Goal: Task Accomplishment & Management: Use online tool/utility

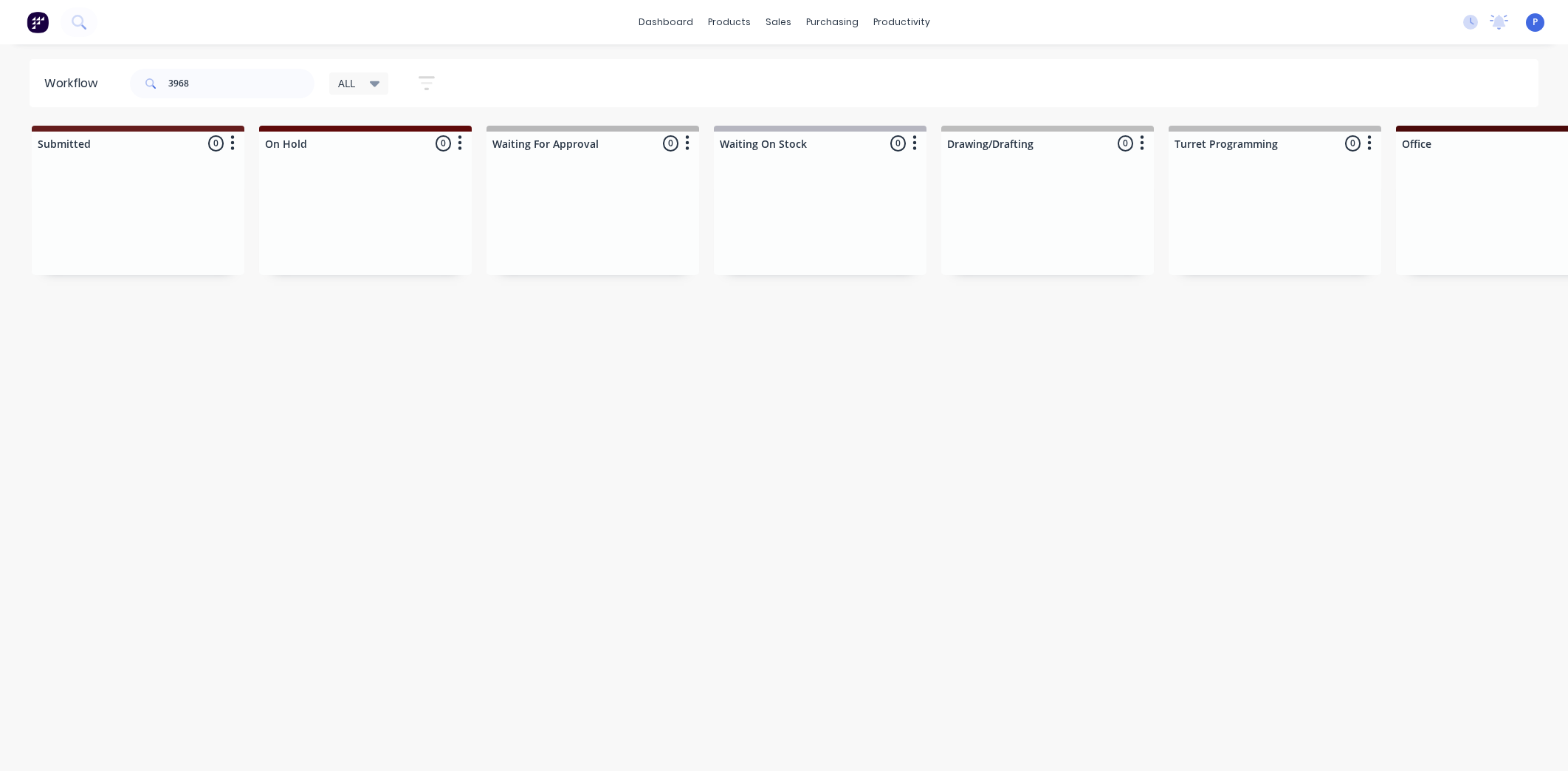
scroll to position [0, 644]
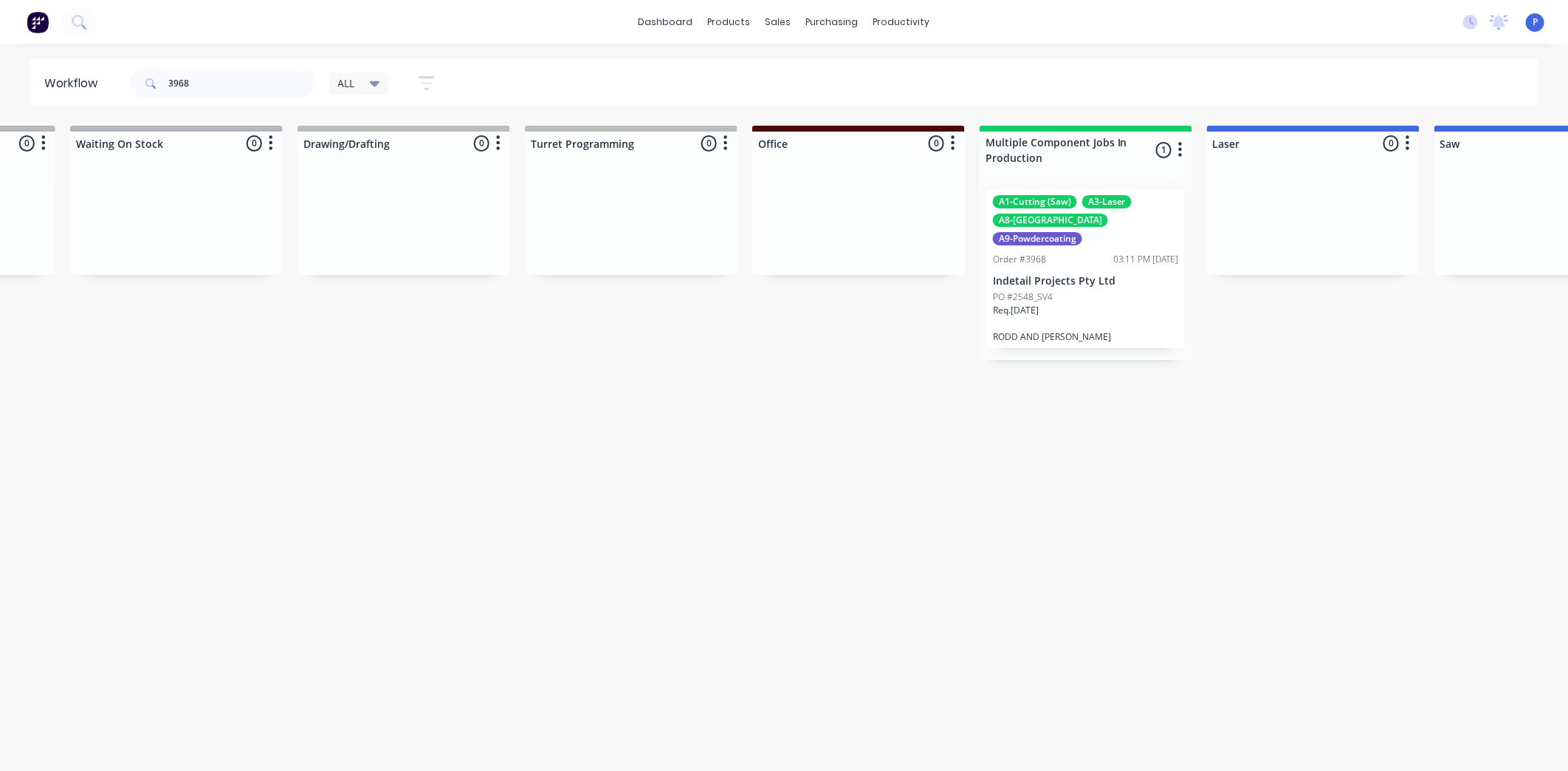
click at [1102, 303] on div "Req. [DATE]" at bounding box center [1086, 316] width 186 height 25
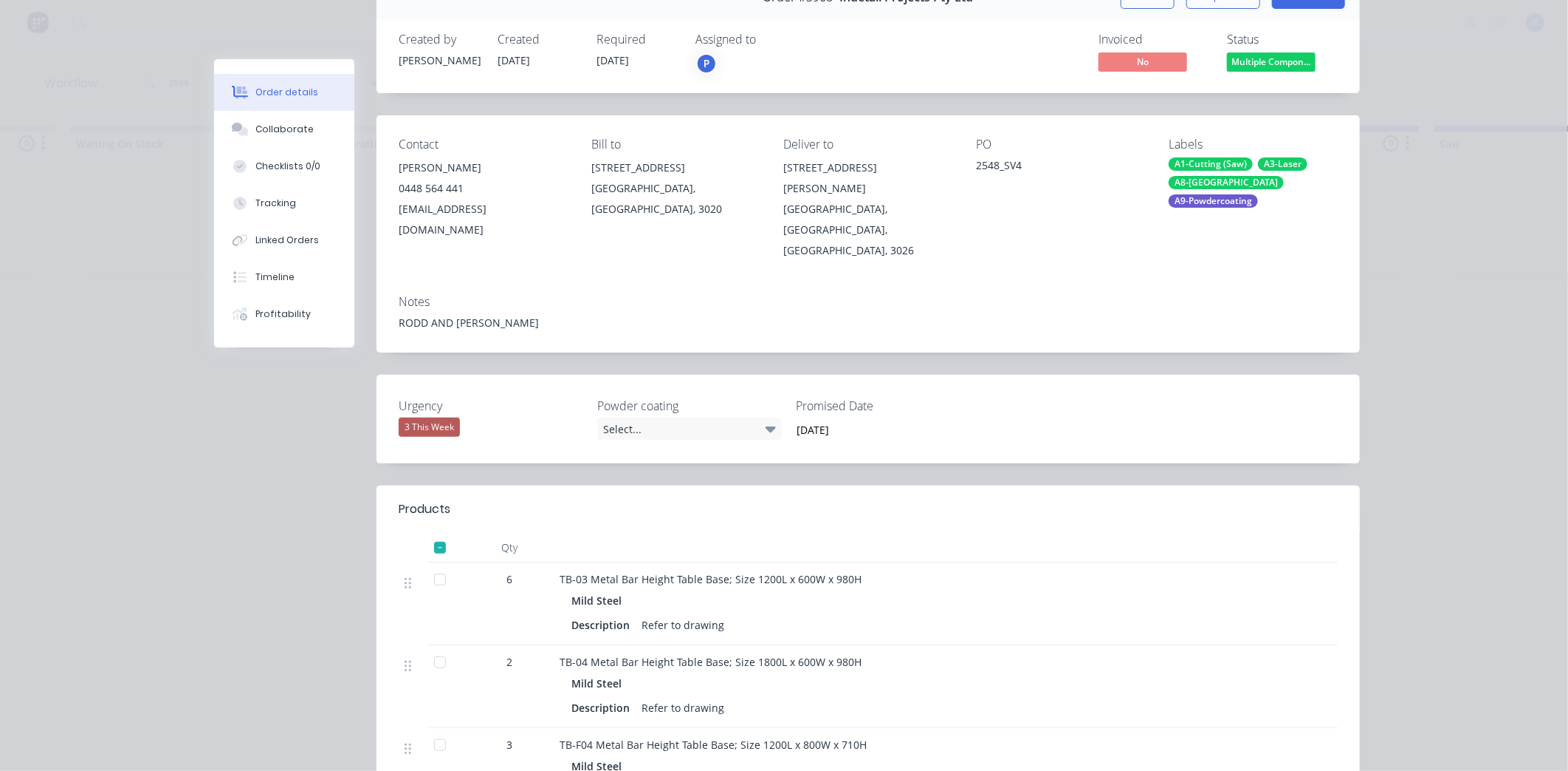
scroll to position [86, 0]
click at [436, 729] on div at bounding box center [440, 743] width 30 height 30
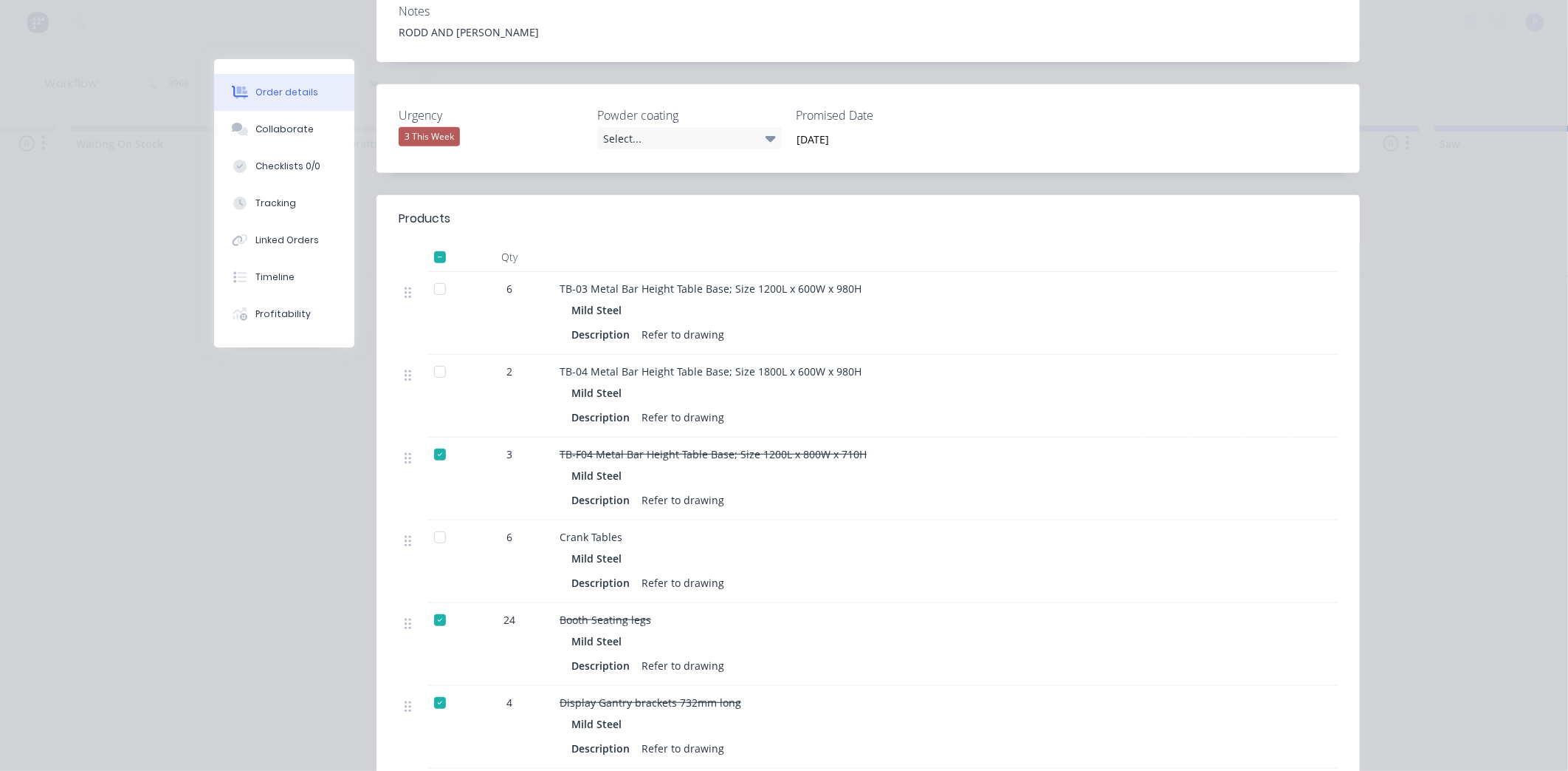
scroll to position [255, 0]
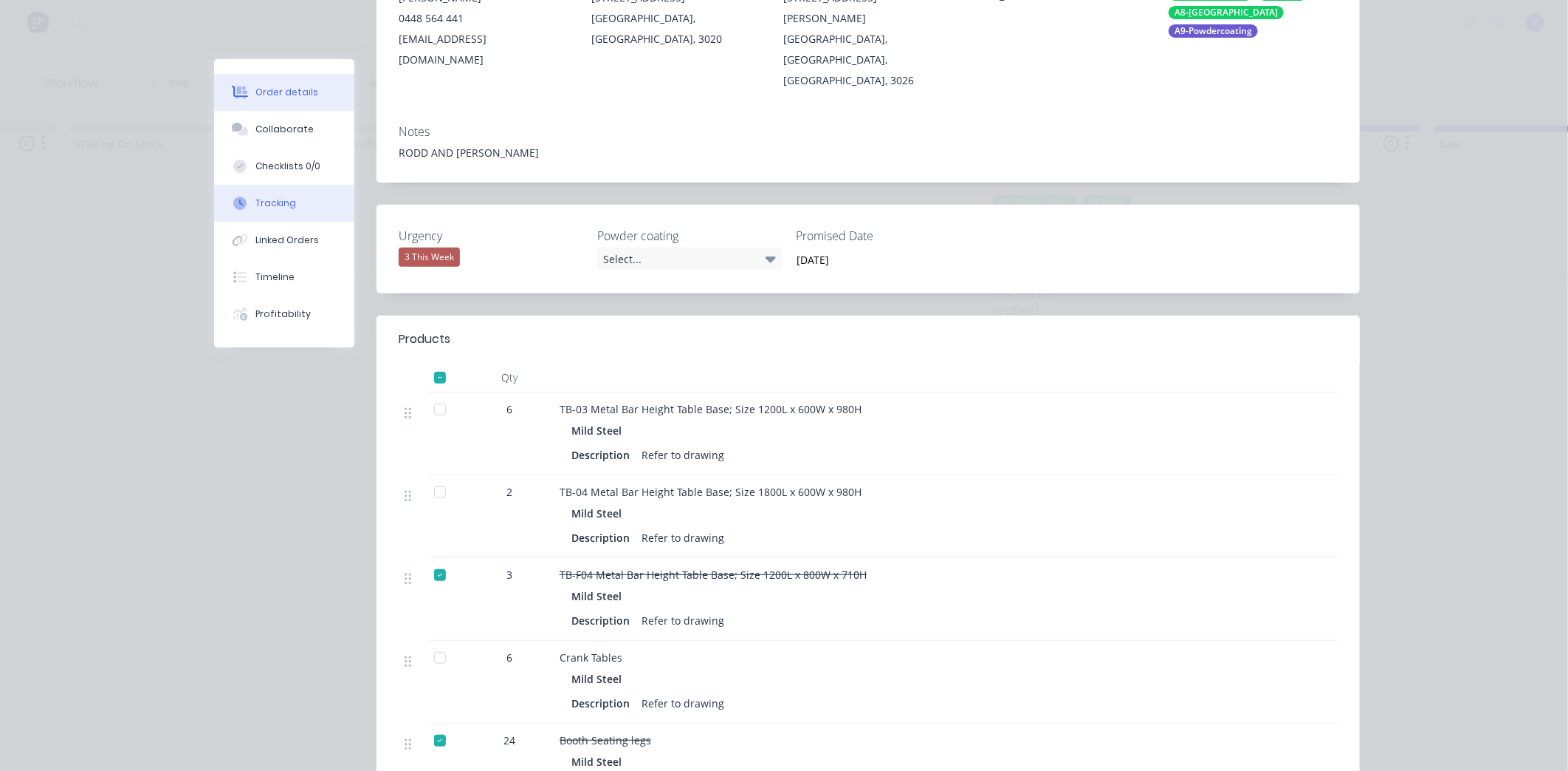
click at [288, 201] on button "Tracking" at bounding box center [284, 203] width 140 height 37
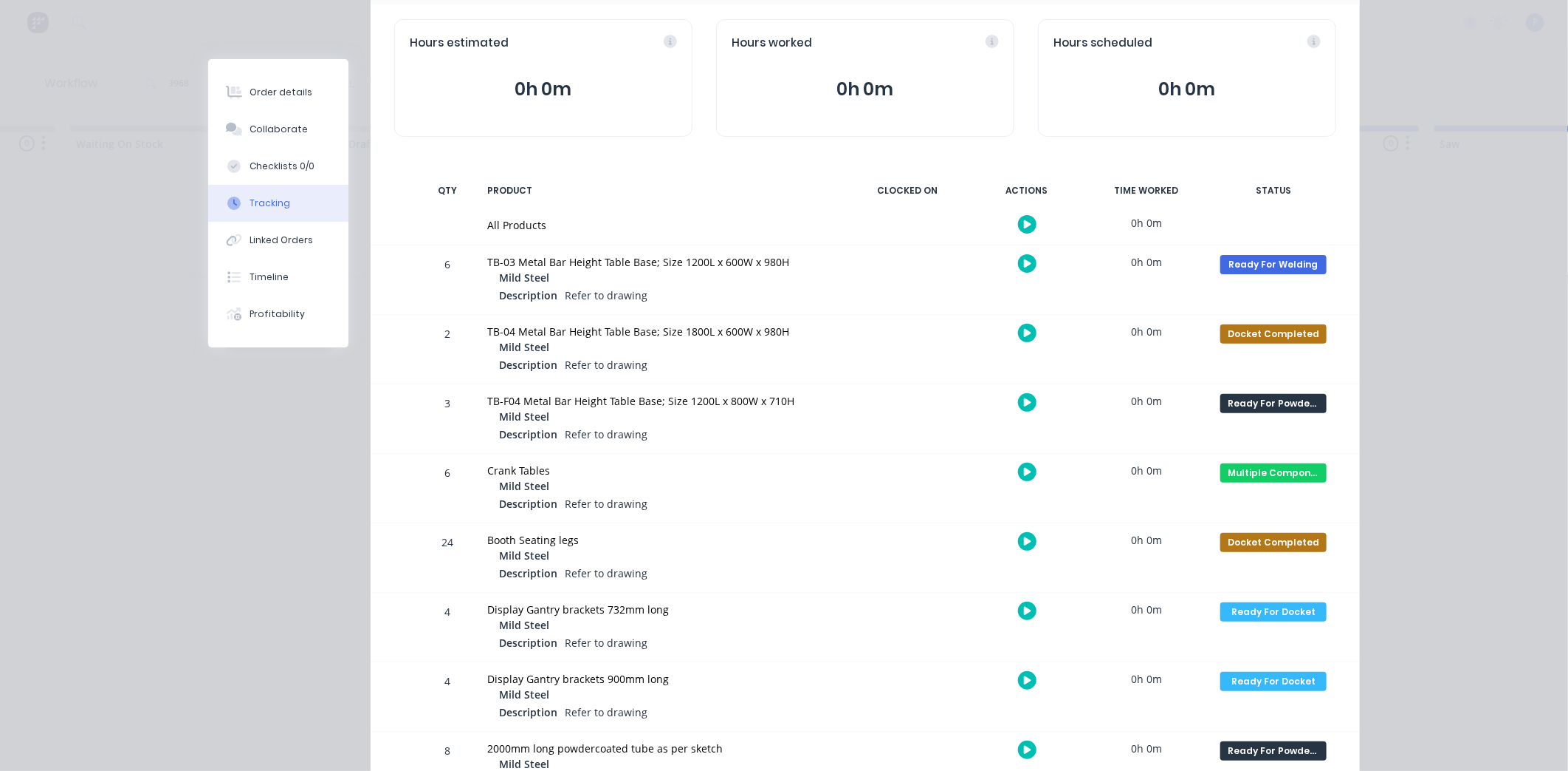
scroll to position [190, 0]
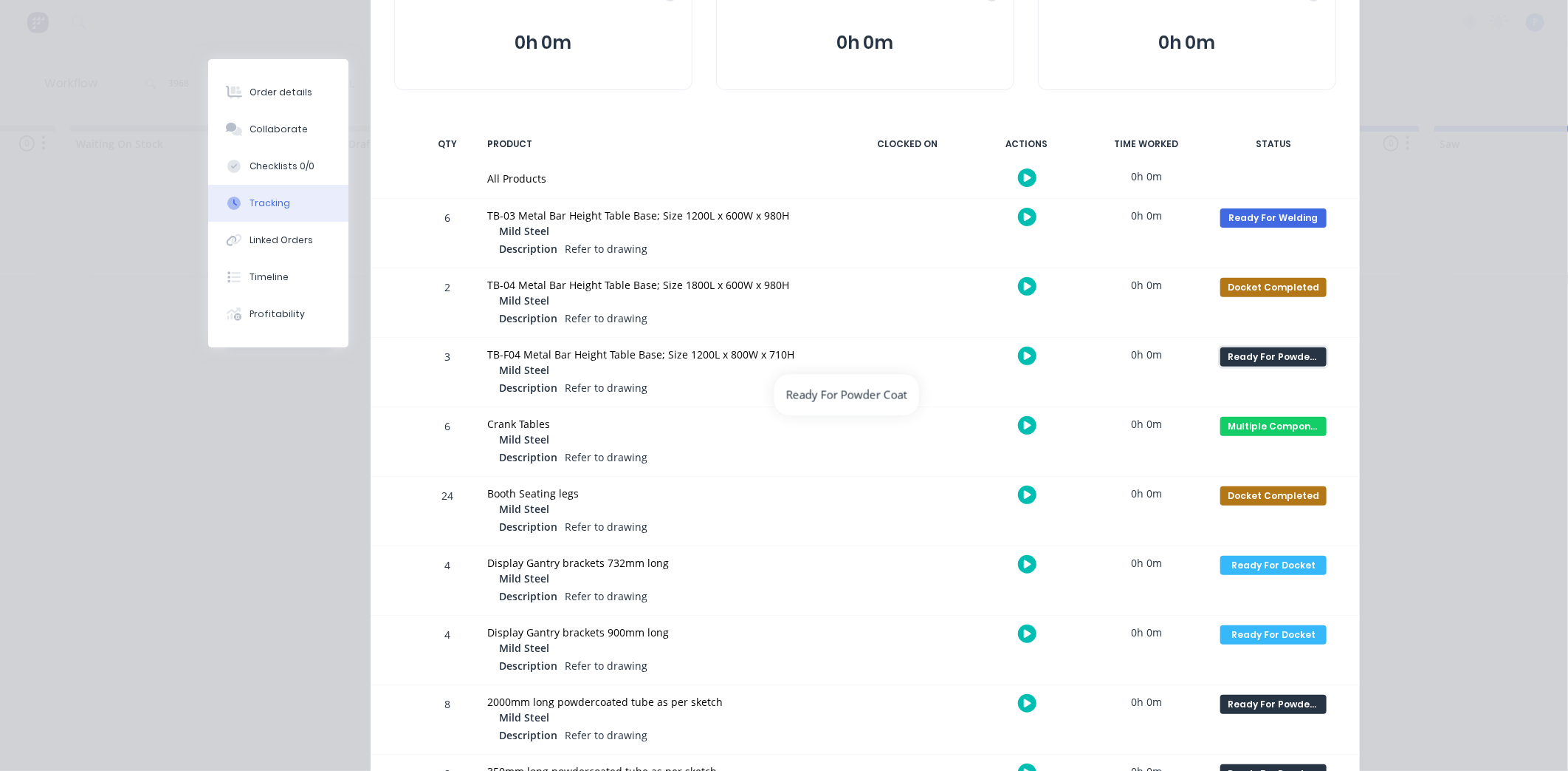
click at [1318, 357] on div "Ready For Powder Coat" at bounding box center [1273, 356] width 106 height 19
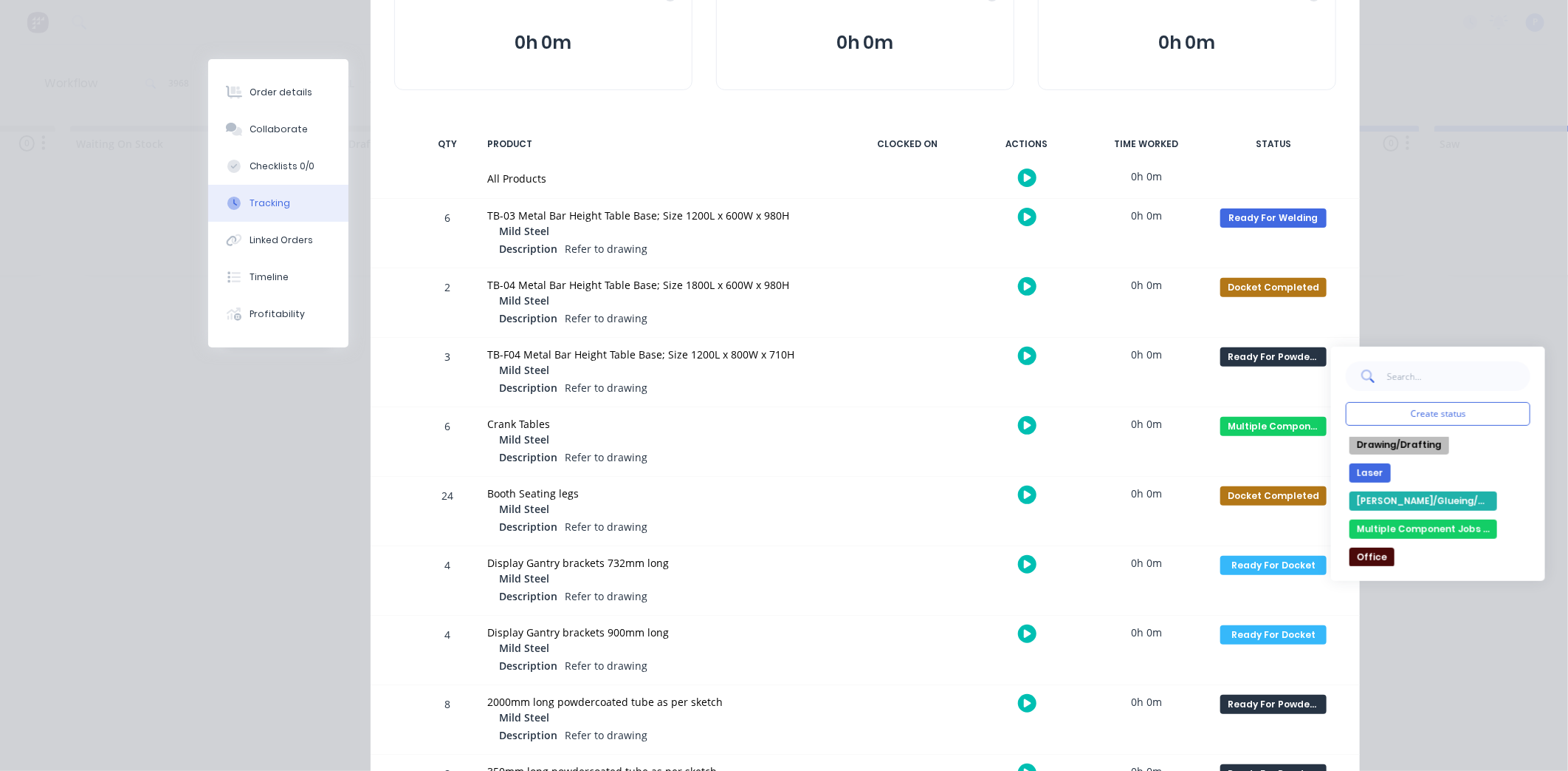
scroll to position [283, 0]
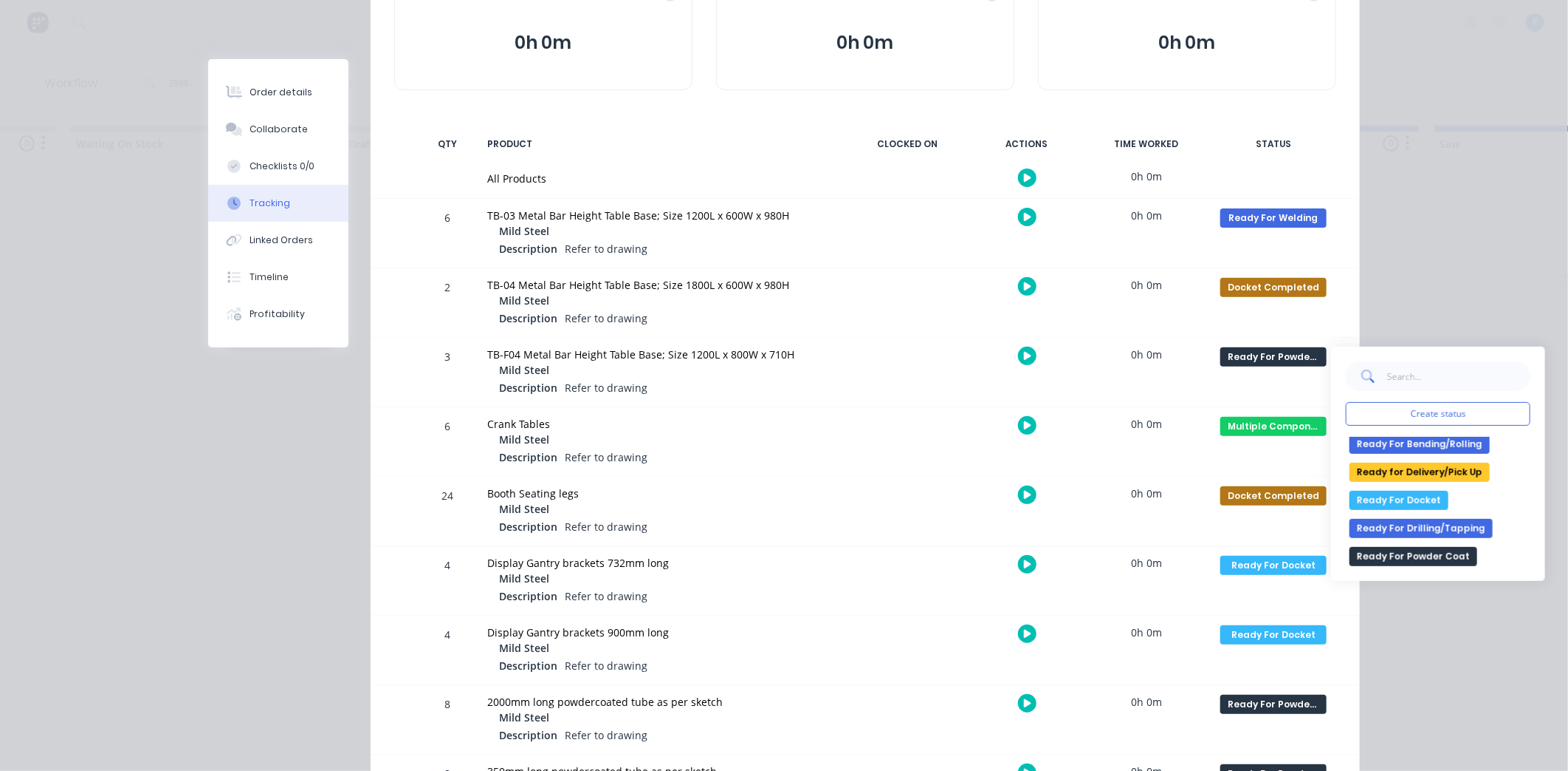
click at [1420, 500] on button "Ready For Docket" at bounding box center [1399, 499] width 99 height 19
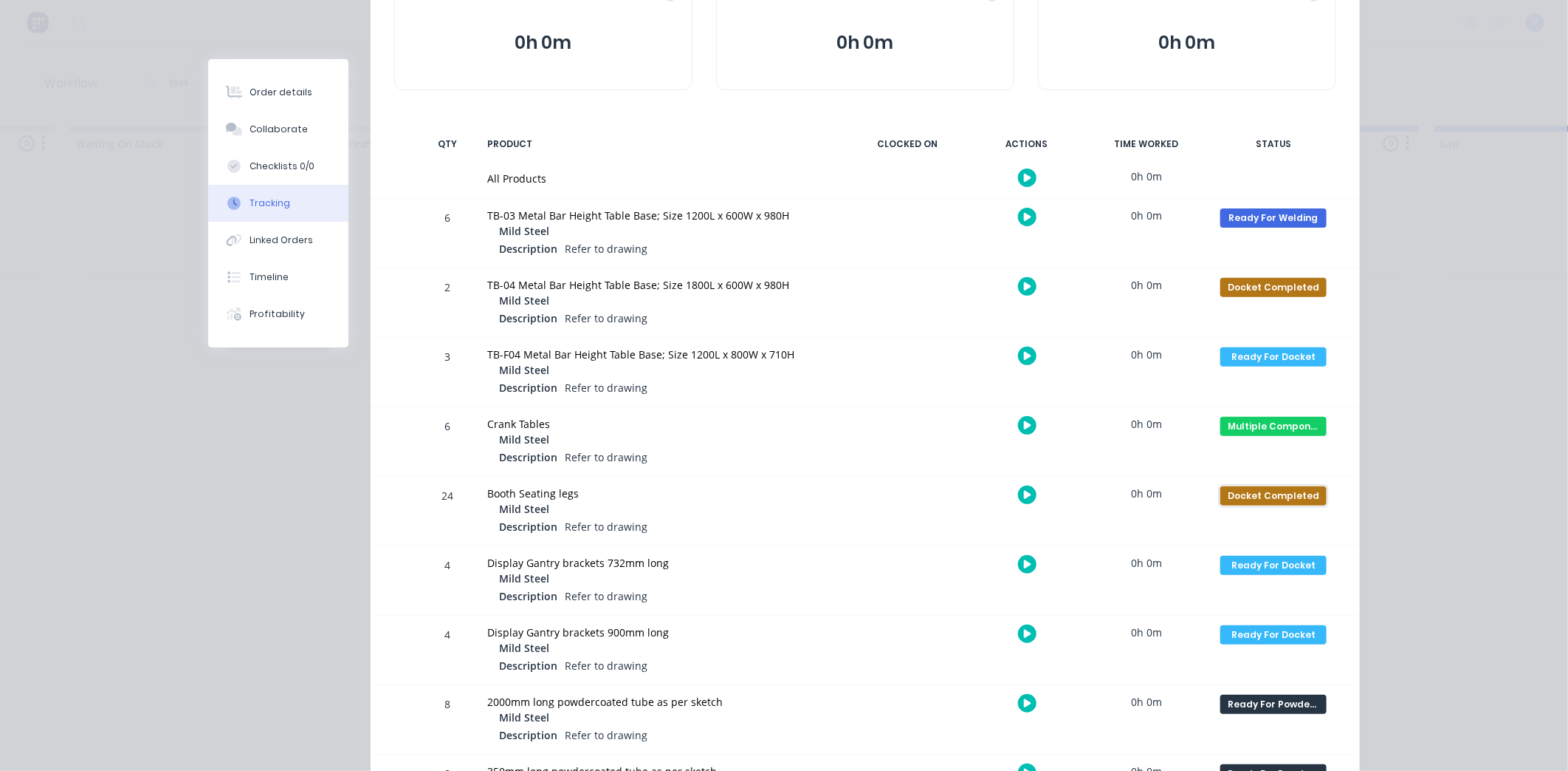
click at [1281, 495] on div "Docket Completed" at bounding box center [1273, 496] width 106 height 19
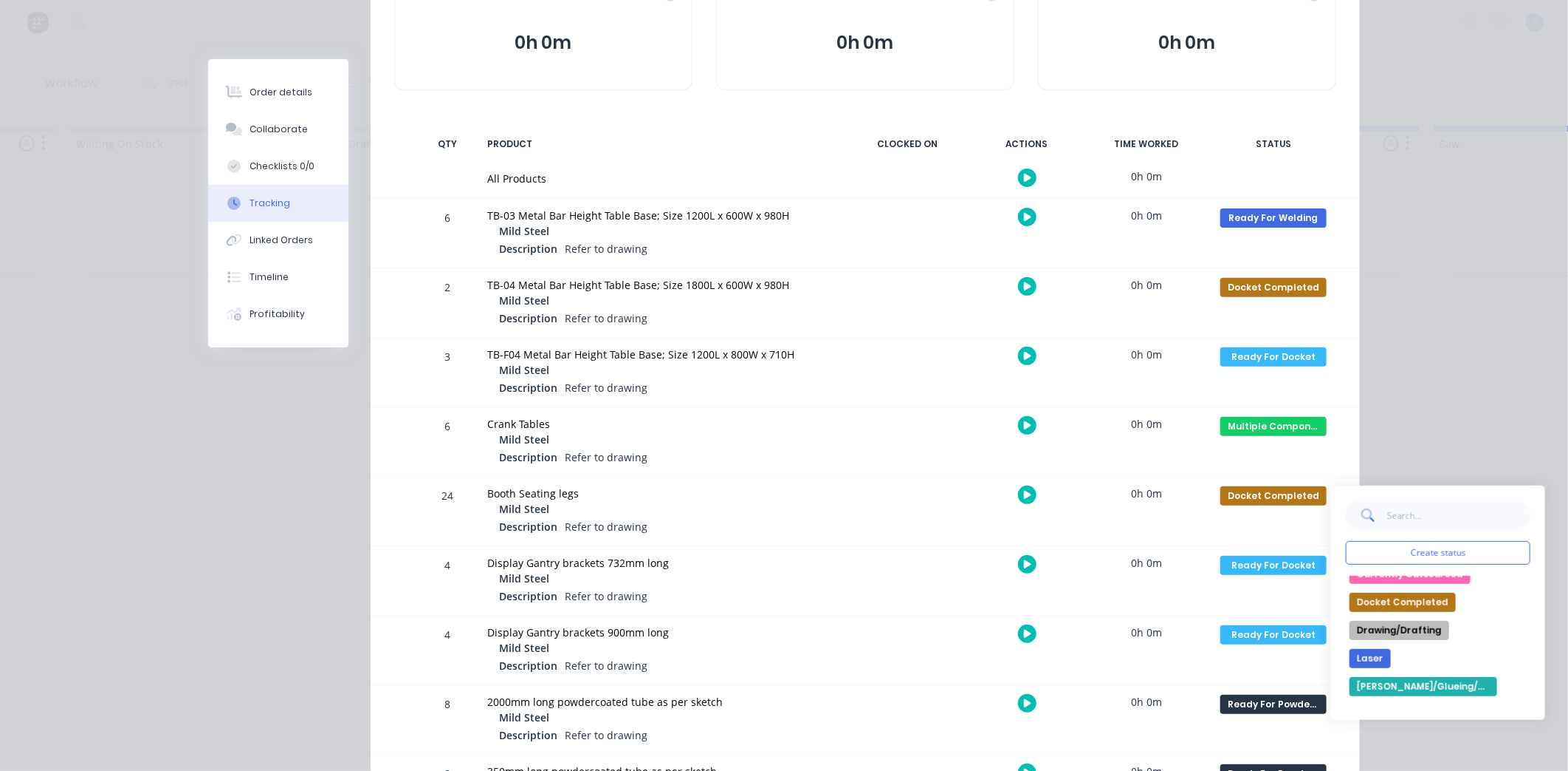
scroll to position [0, 0]
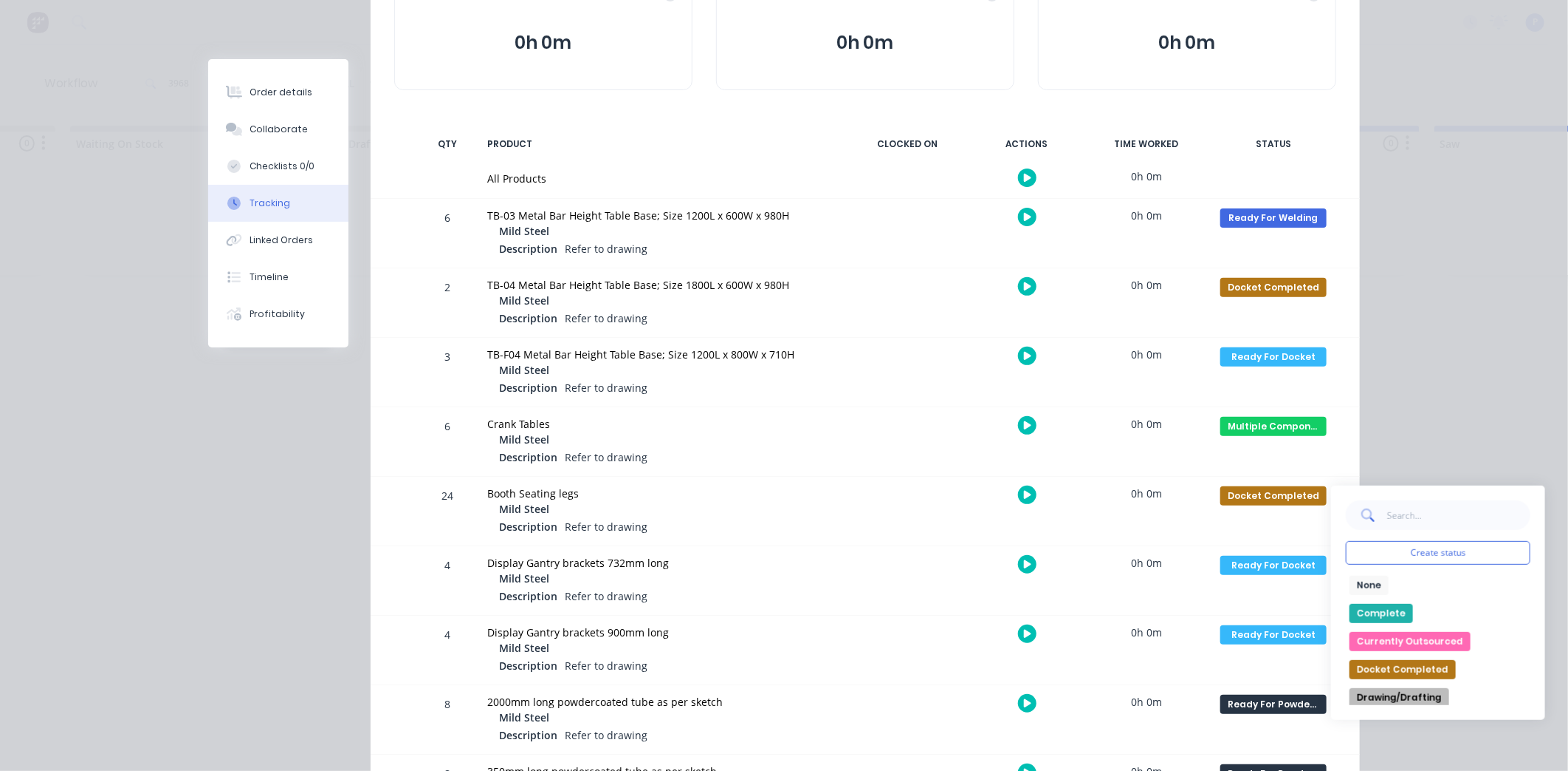
click at [1395, 612] on button "Complete" at bounding box center [1381, 613] width 63 height 19
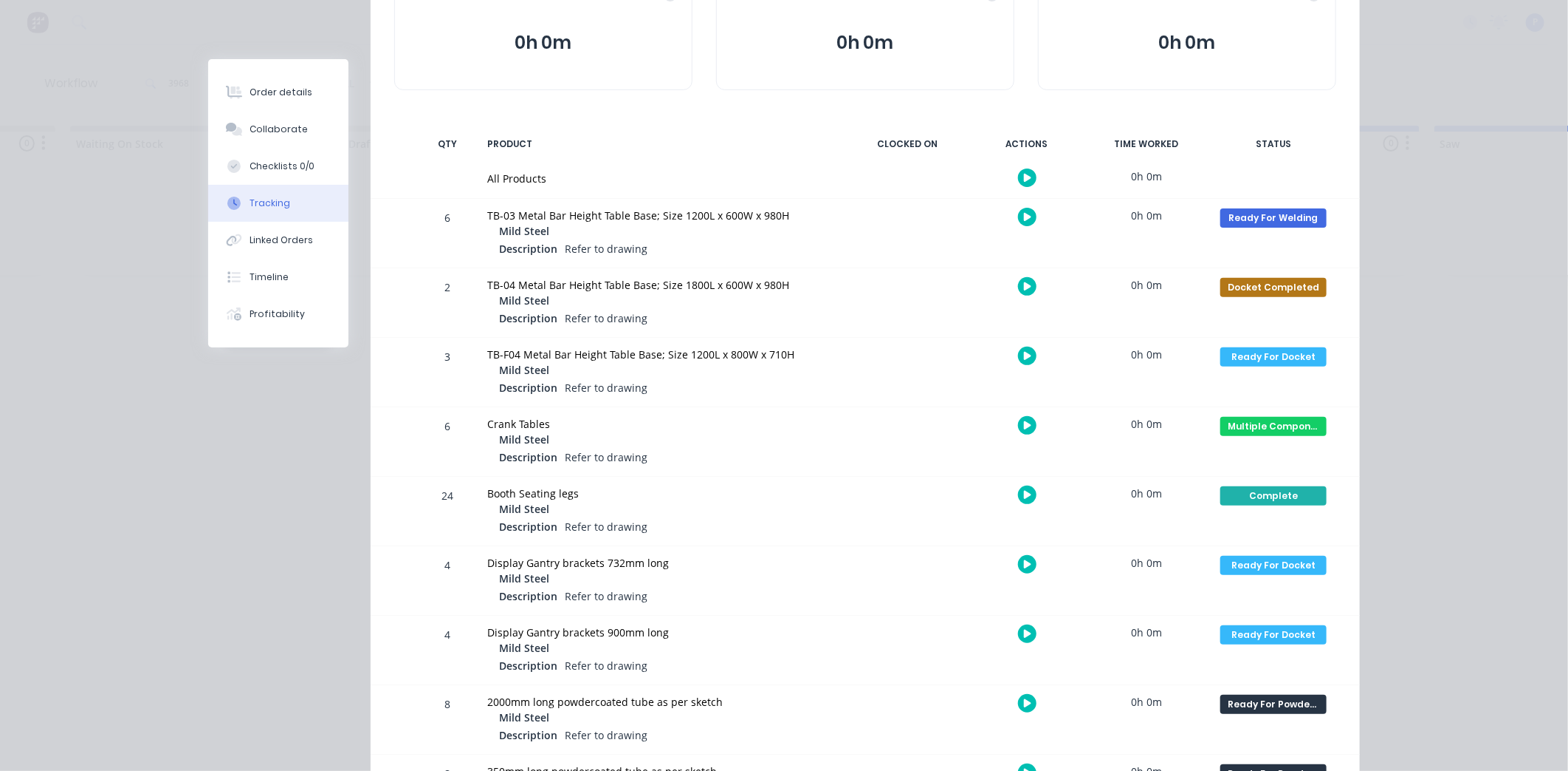
scroll to position [195, 0]
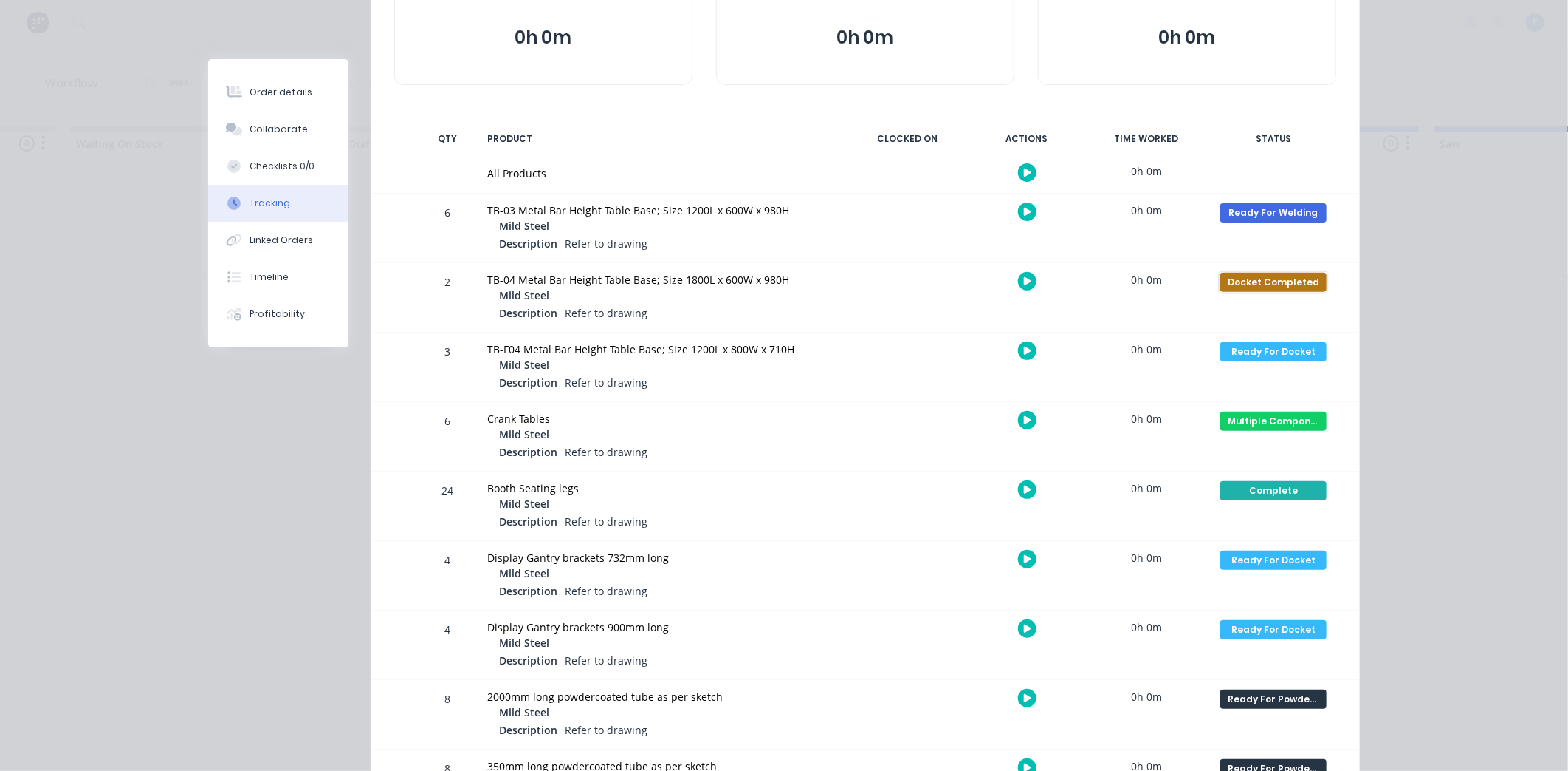
click at [1244, 283] on div "Docket Completed" at bounding box center [1273, 282] width 106 height 19
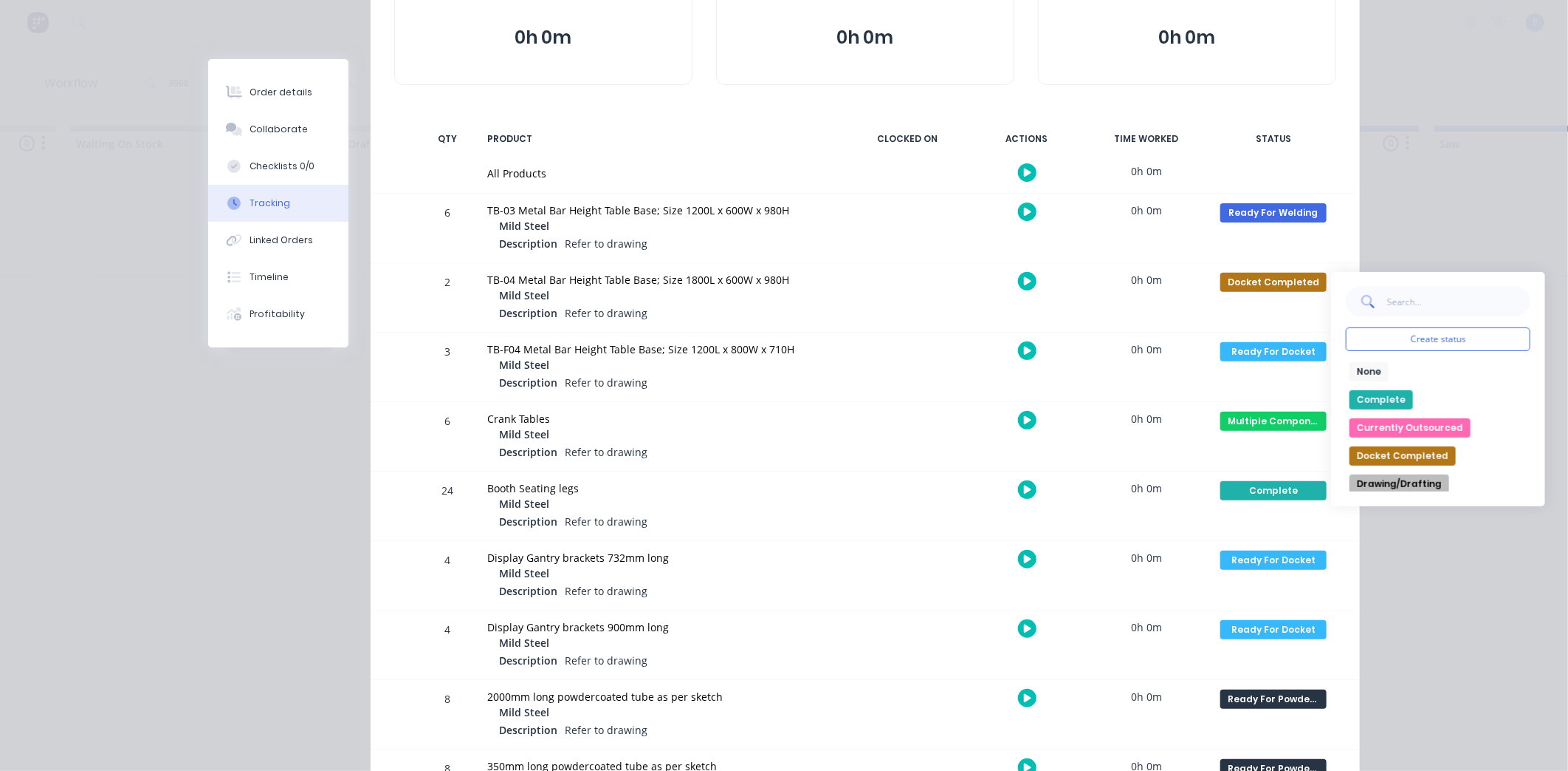
click at [1396, 400] on button "Complete" at bounding box center [1381, 399] width 63 height 19
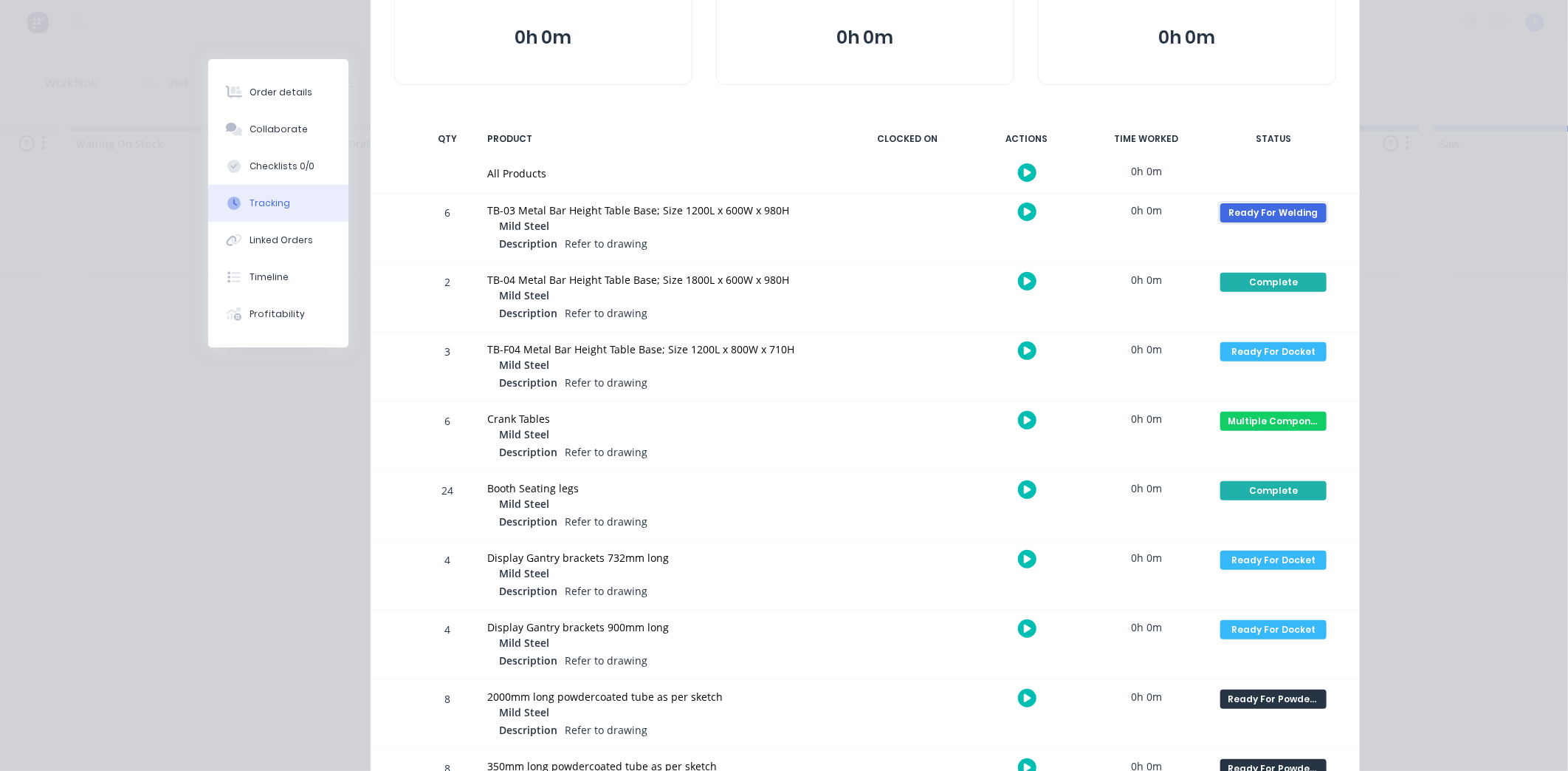
click at [1268, 206] on div "Ready For Welding" at bounding box center [1273, 212] width 106 height 19
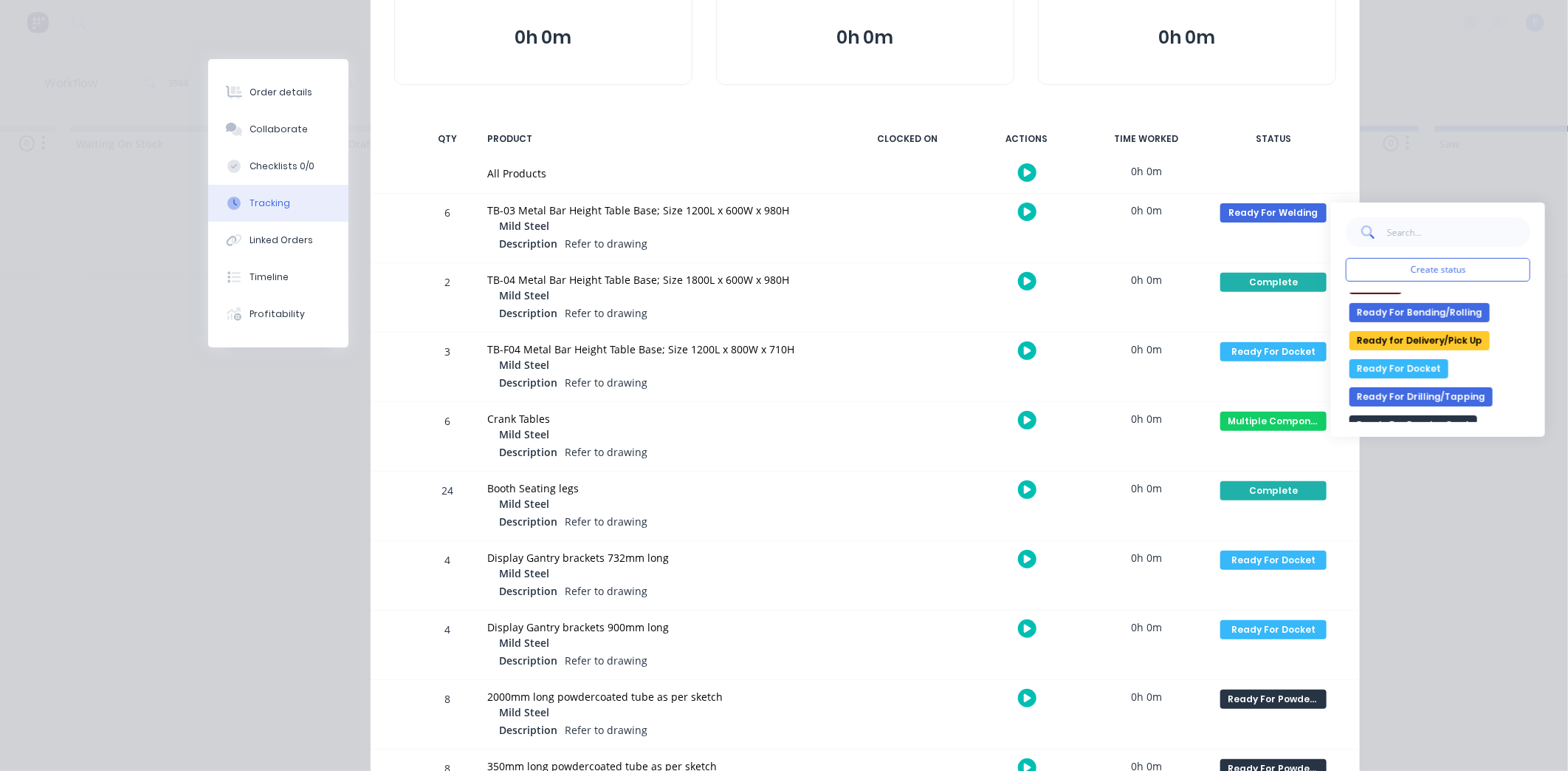
scroll to position [319, 0]
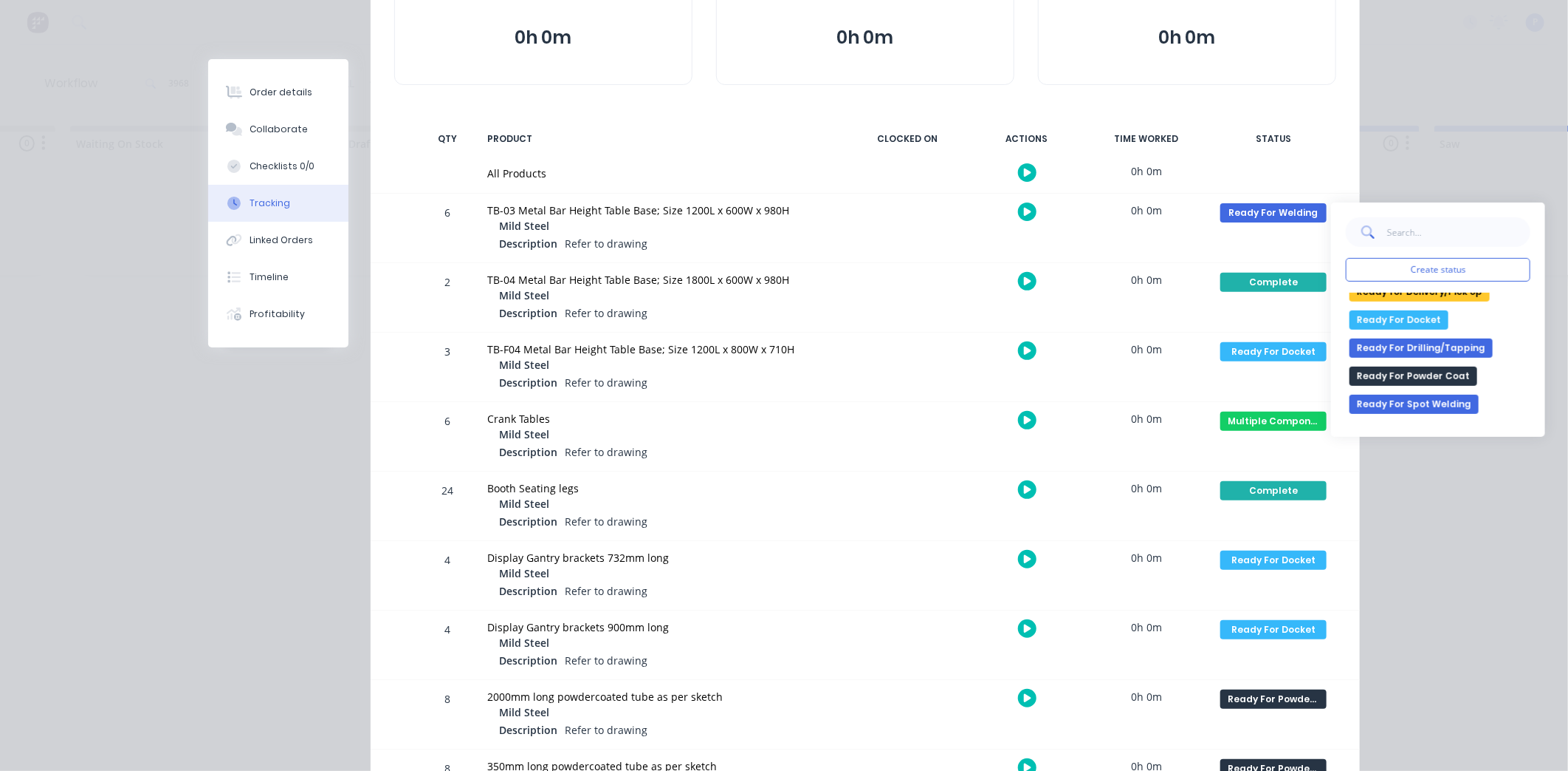
click at [1378, 316] on button "Ready For Docket" at bounding box center [1399, 319] width 99 height 19
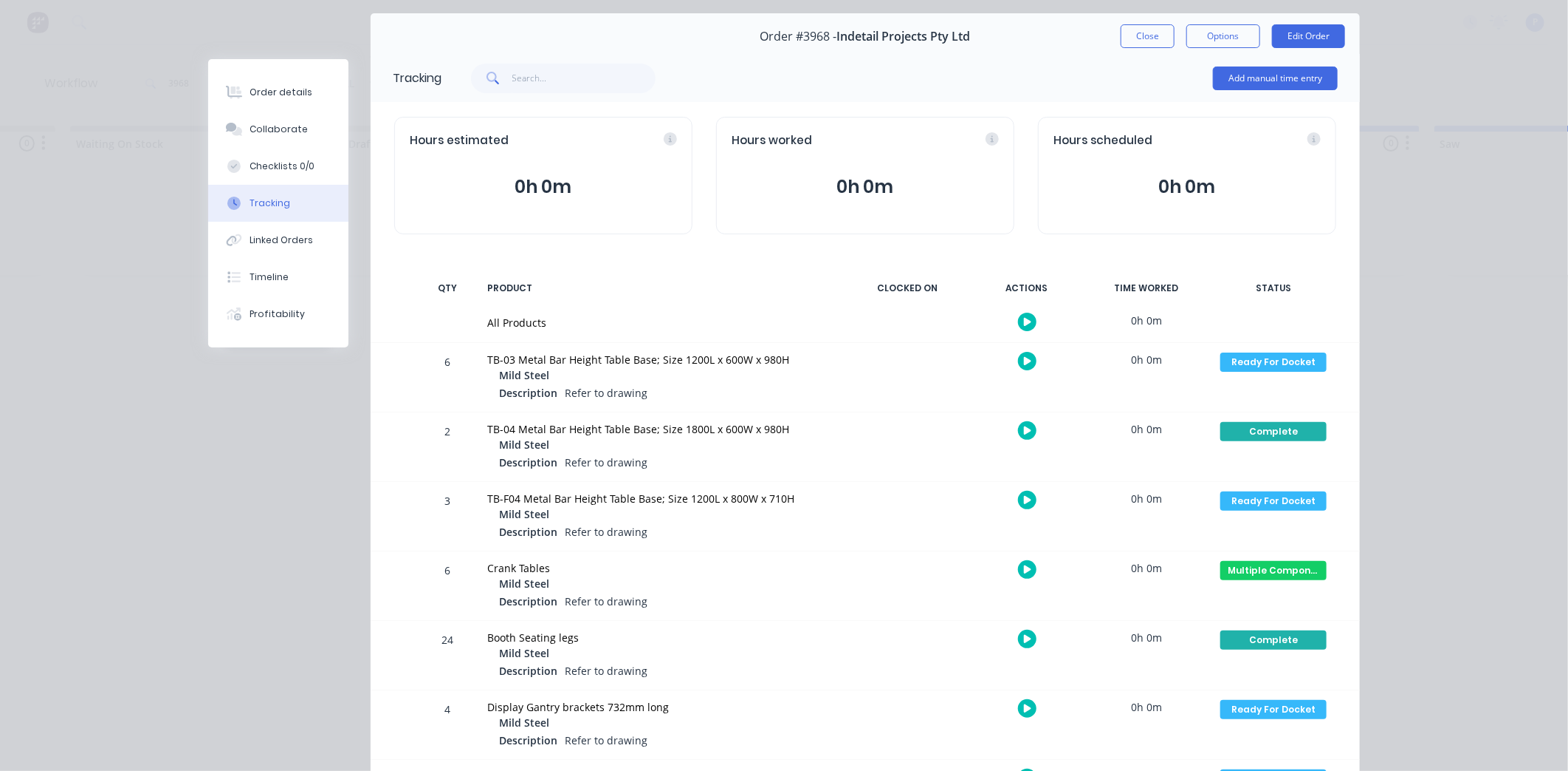
scroll to position [0, 0]
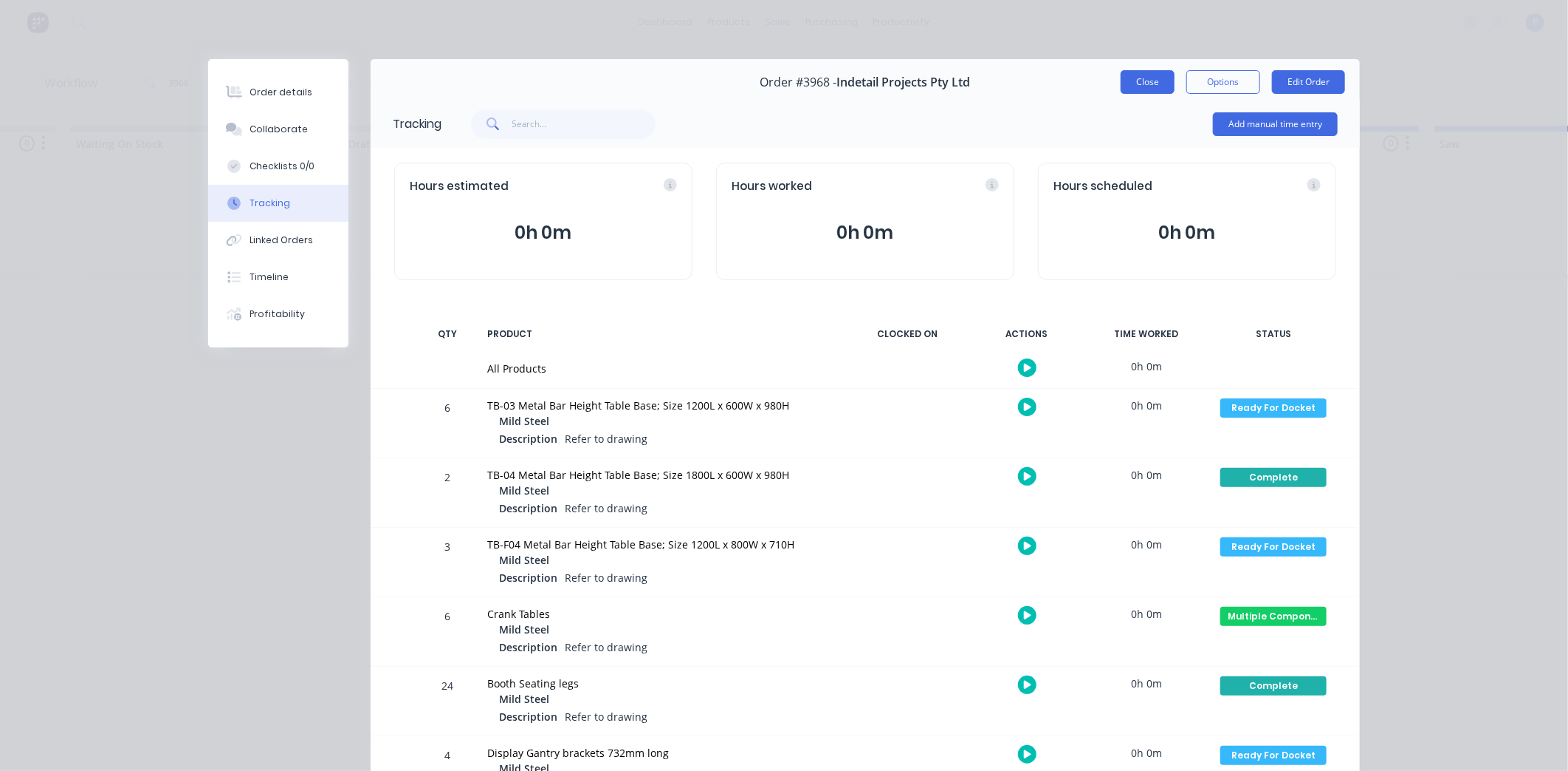
click at [1144, 87] on button "Close" at bounding box center [1148, 81] width 54 height 23
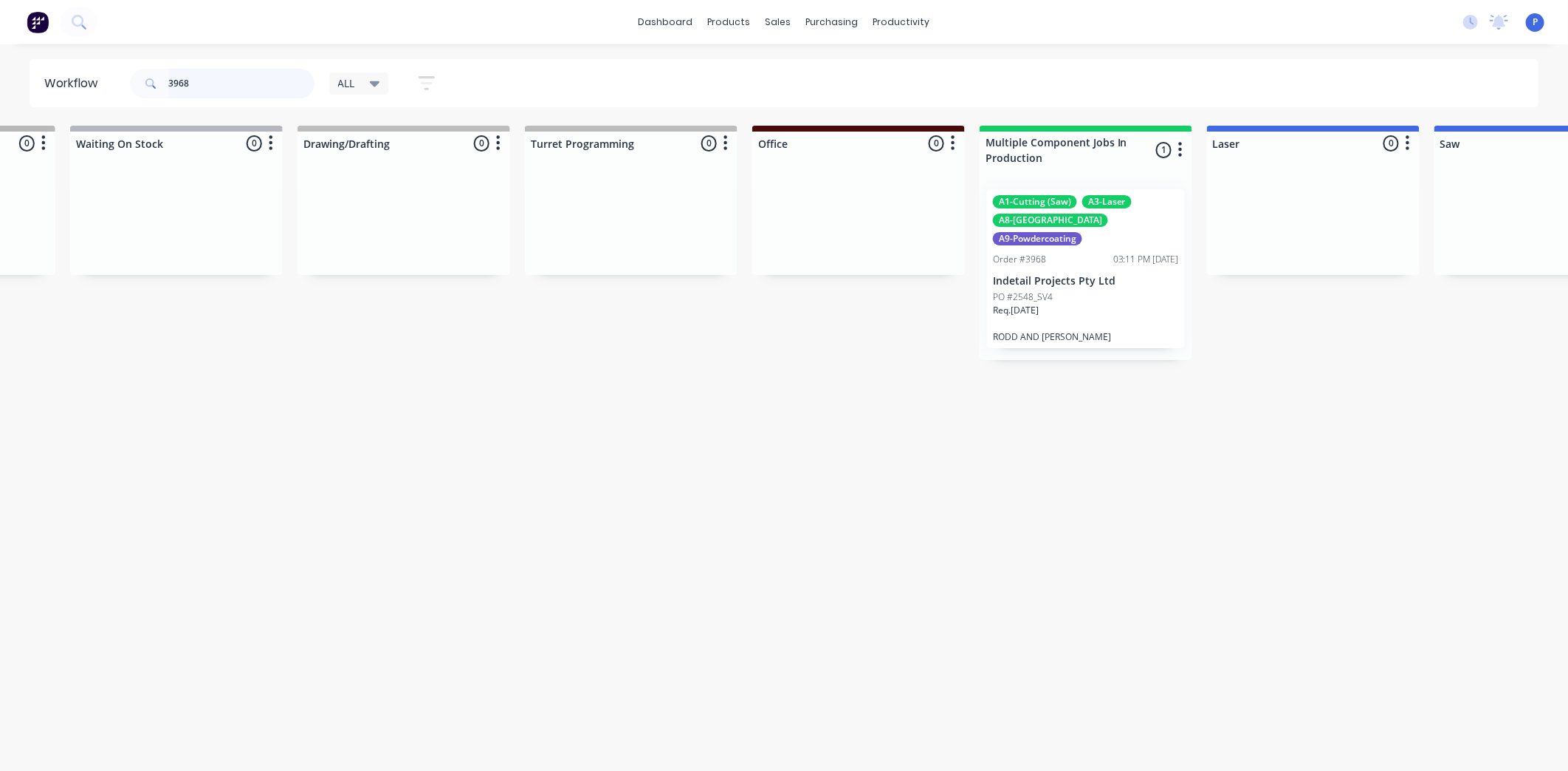
drag, startPoint x: 257, startPoint y: 80, endPoint x: 0, endPoint y: 107, distance: 258.4
click at [10, 106] on div "Workflow 3968 ALL Save new view None edit ALL (Default) edit ALLx edit Dispatch…" at bounding box center [784, 83] width 1568 height 48
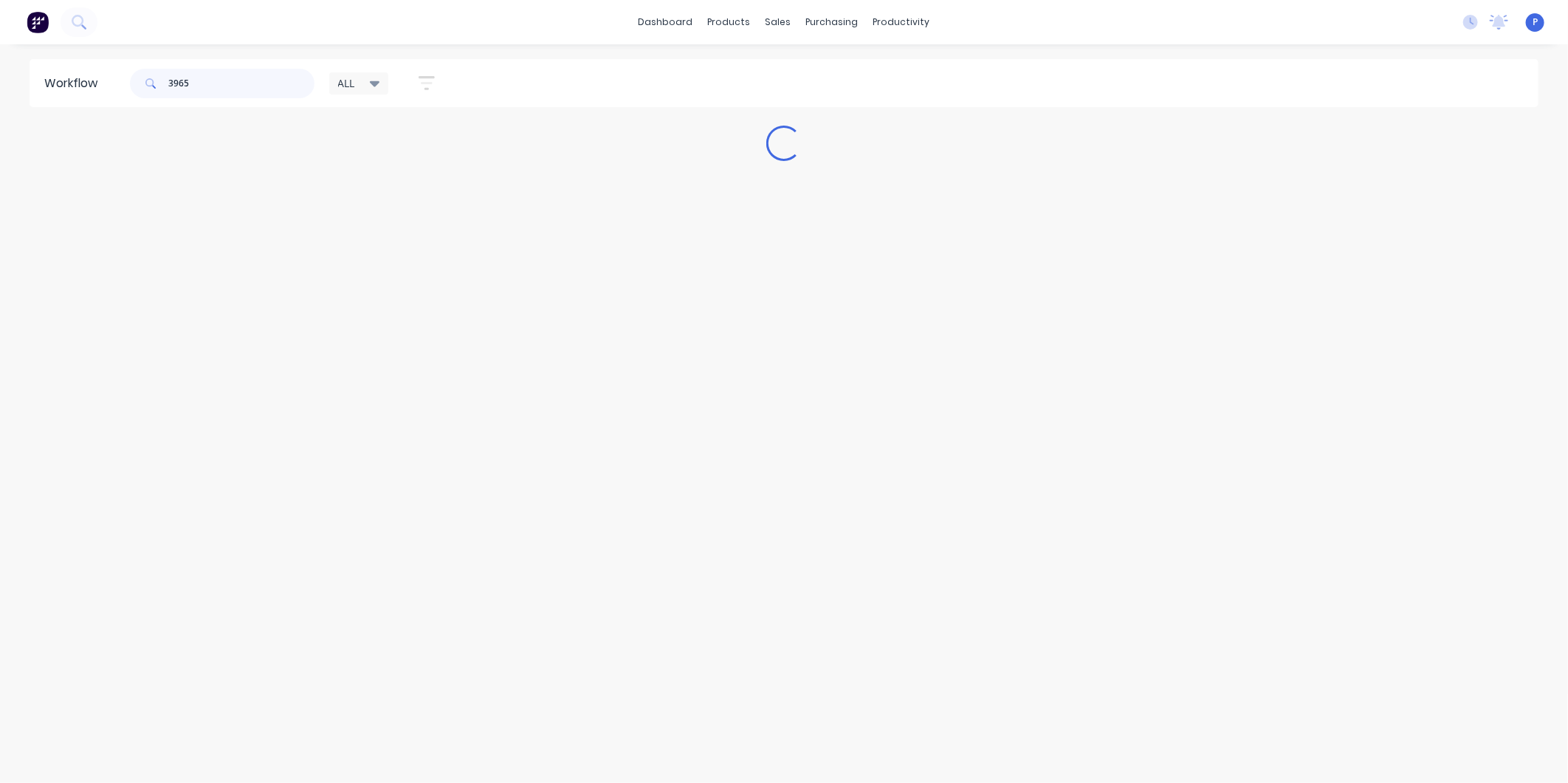
type input "3965"
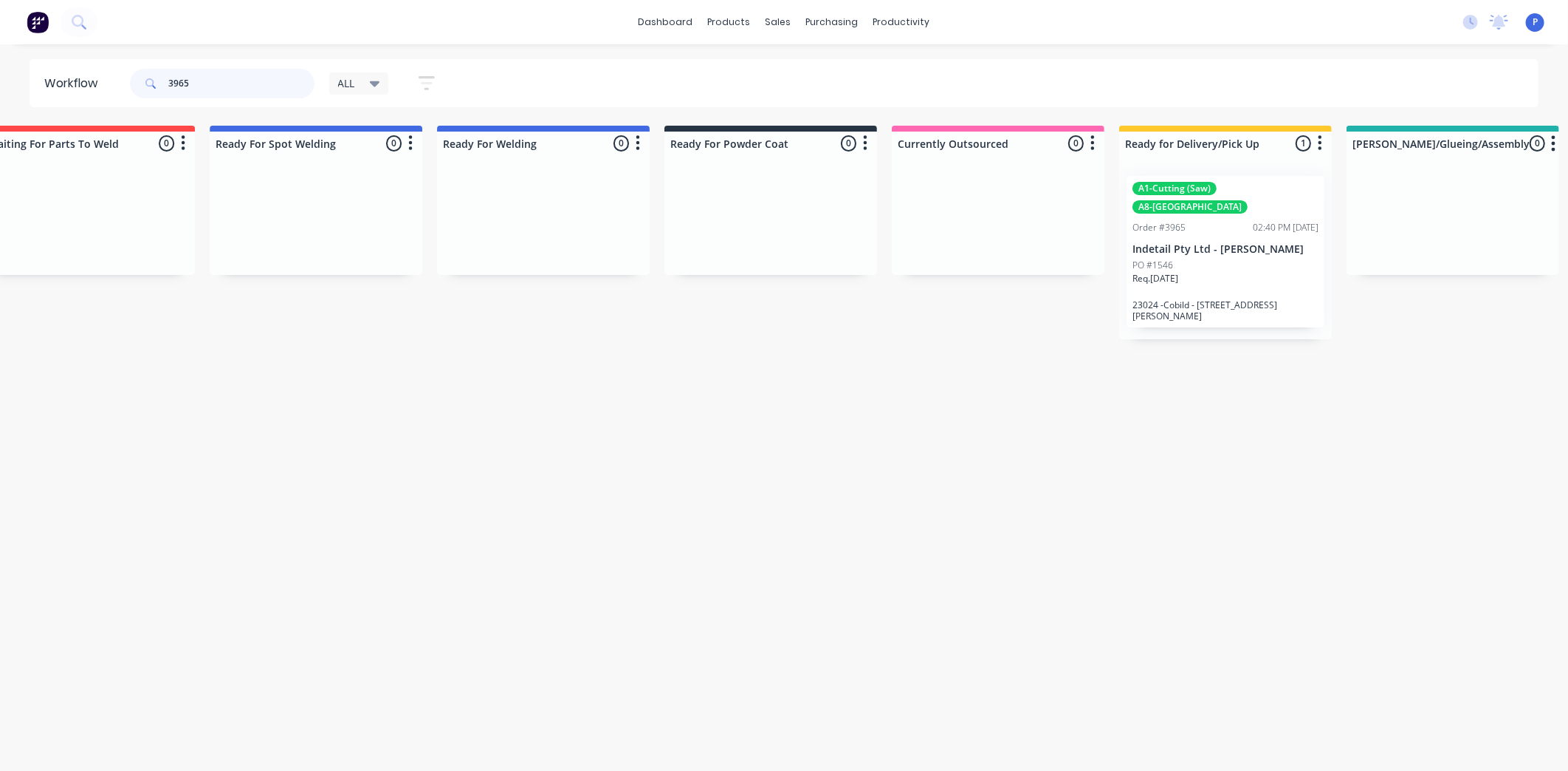
scroll to position [0, 3307]
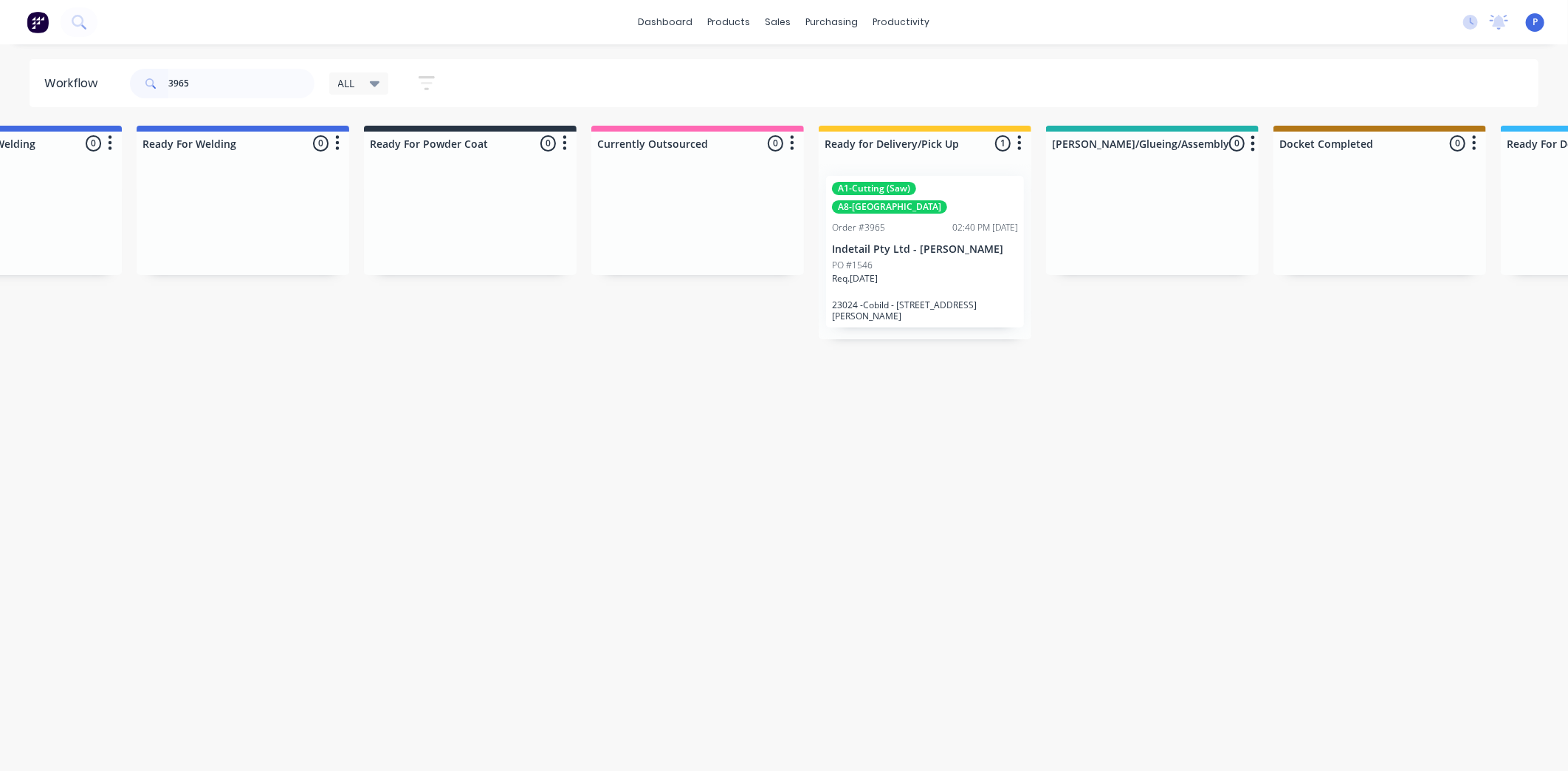
click at [941, 272] on div "Req. [DATE]" at bounding box center [925, 284] width 186 height 25
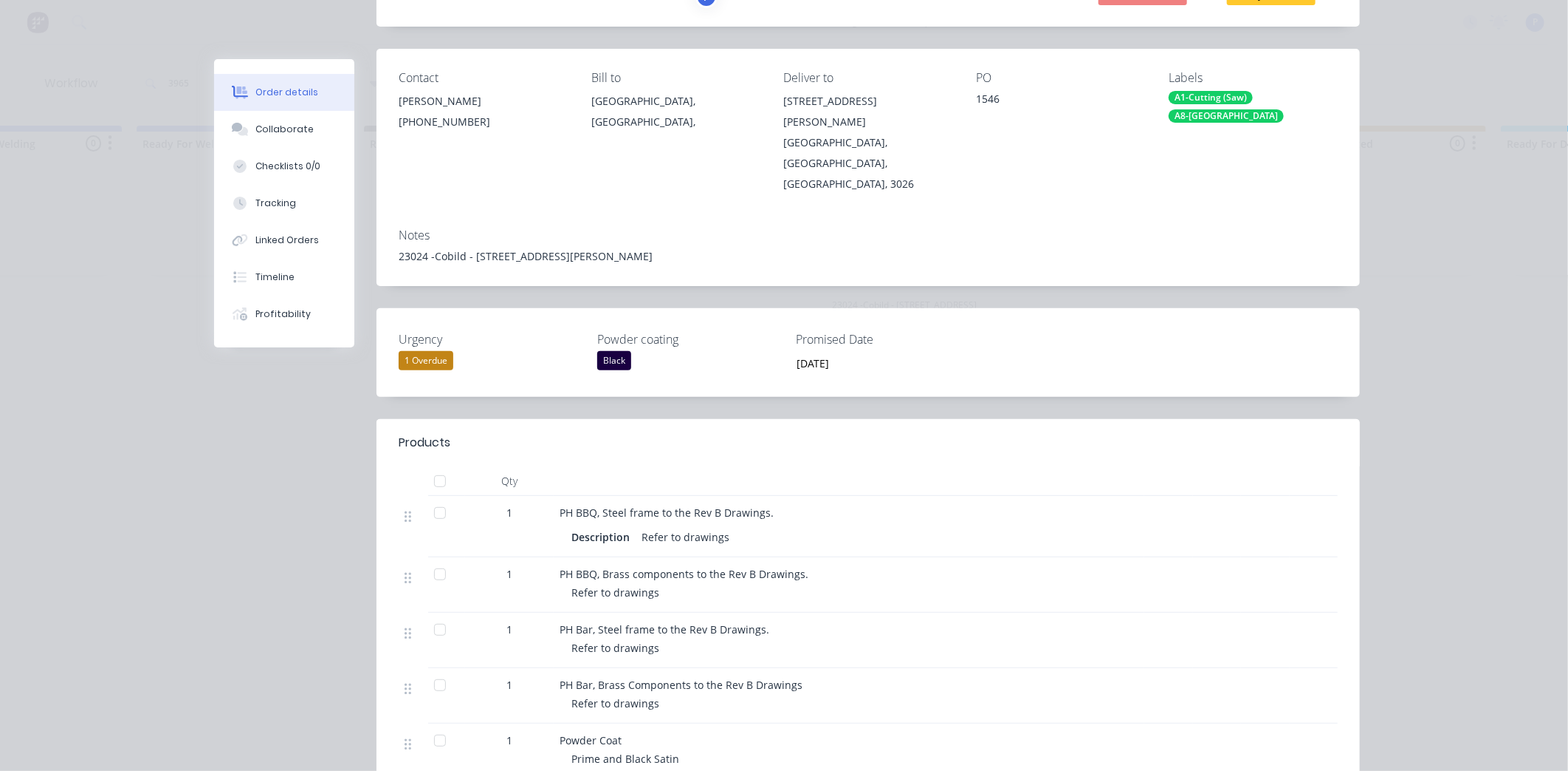
scroll to position [244, 0]
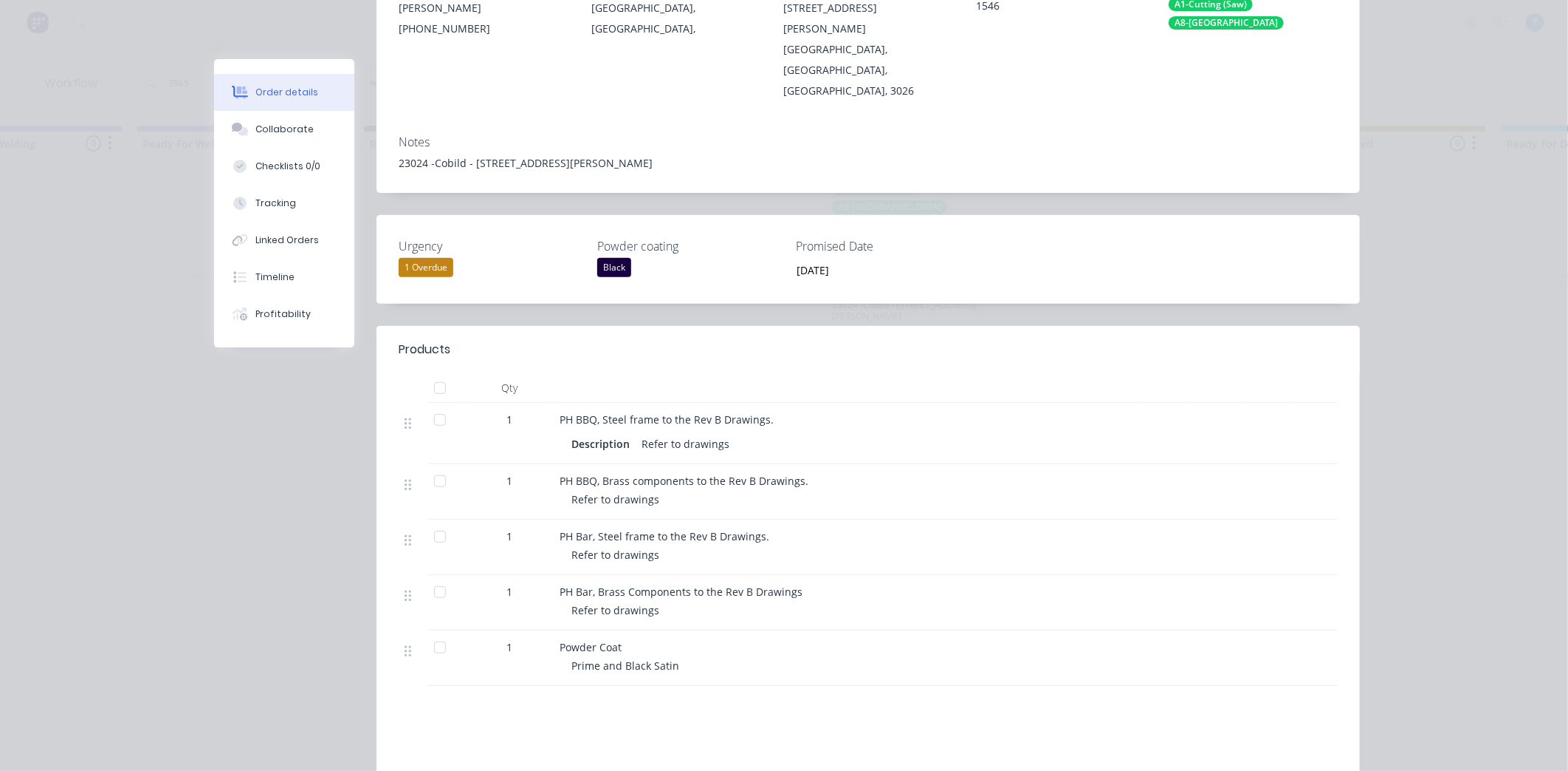
click at [439, 405] on div at bounding box center [440, 419] width 30 height 30
click at [438, 521] on div at bounding box center [440, 536] width 30 height 30
click at [294, 206] on button "Tracking" at bounding box center [284, 203] width 140 height 37
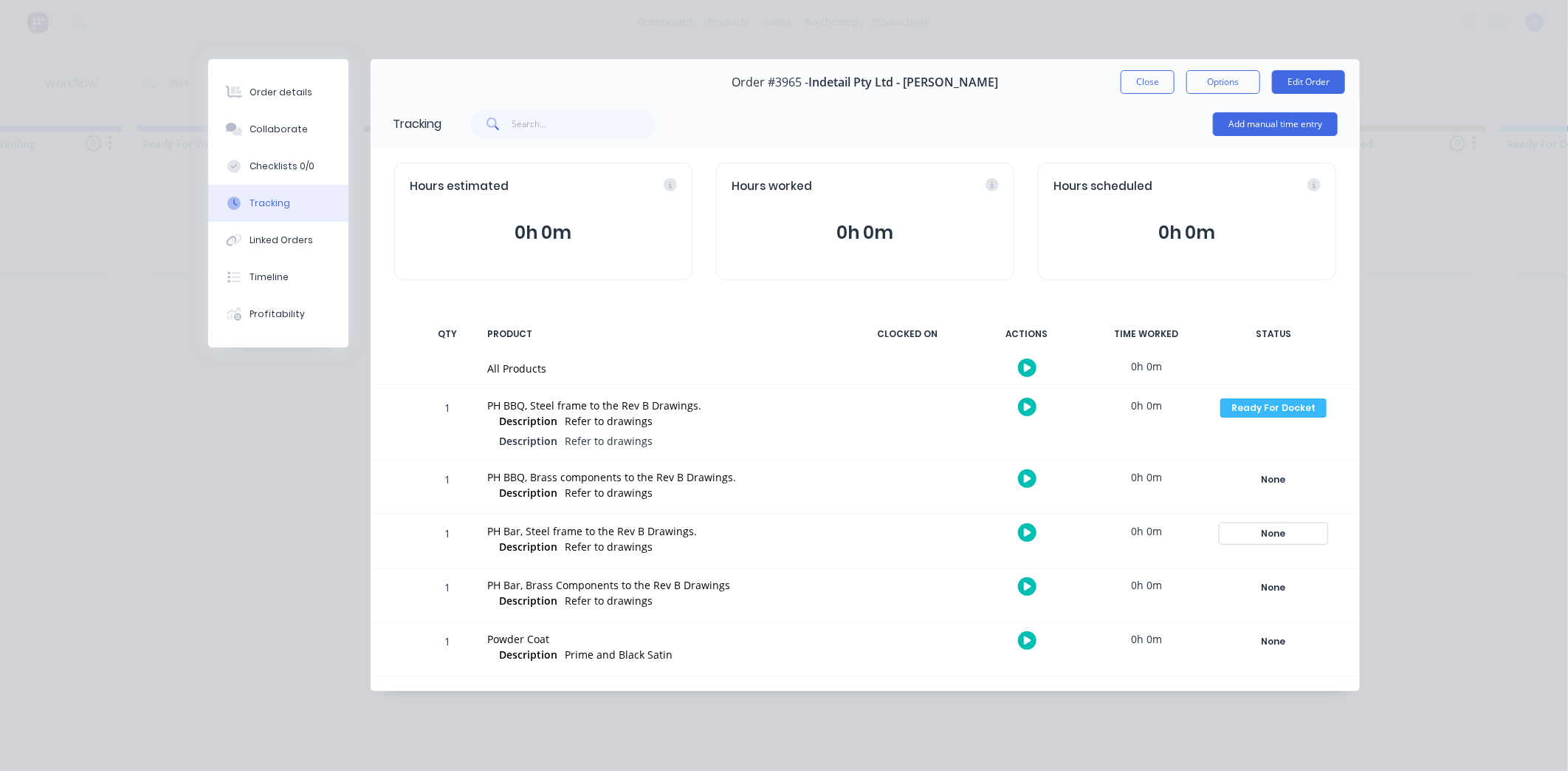
click at [1267, 538] on div "None" at bounding box center [1273, 533] width 106 height 19
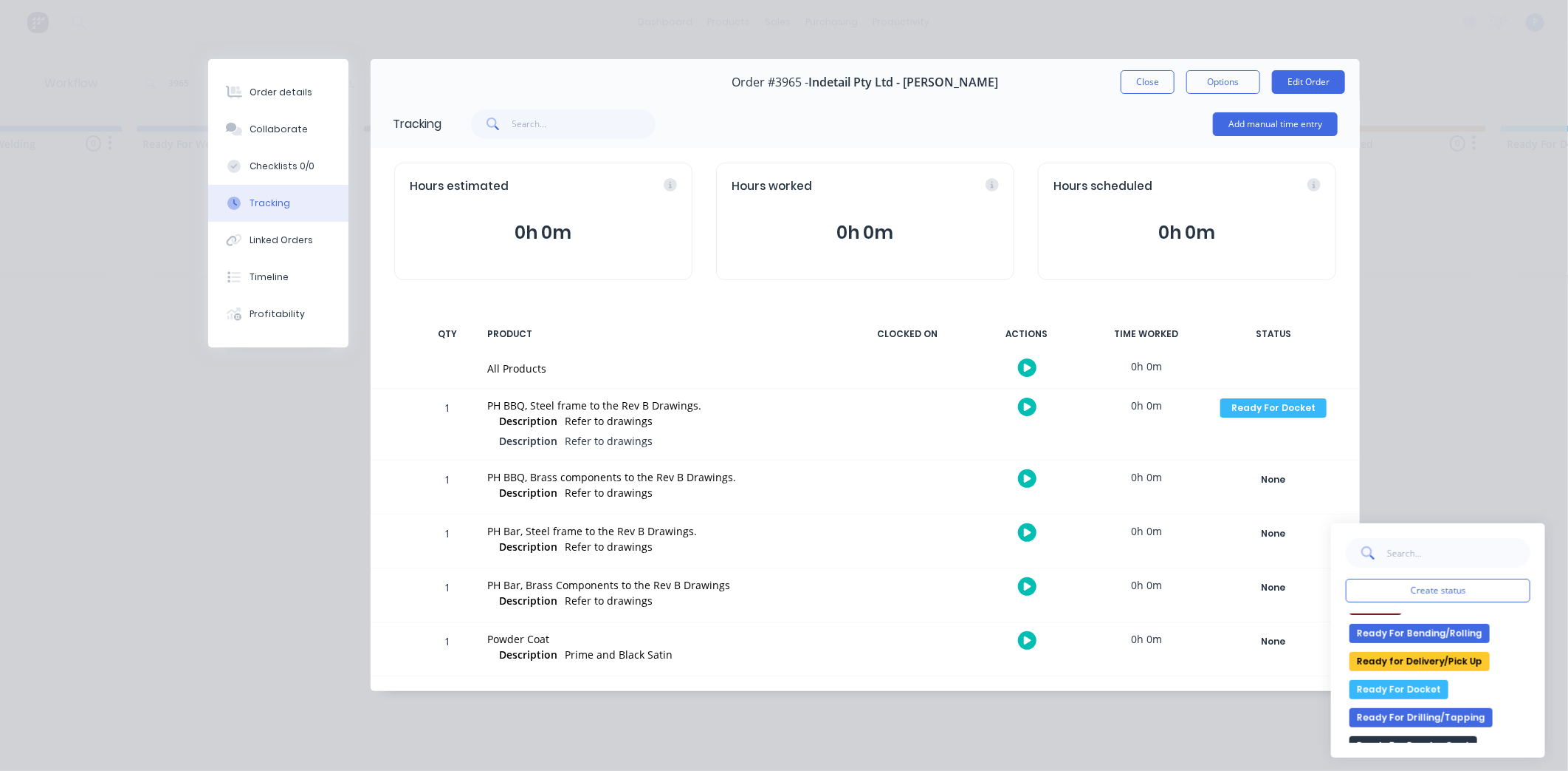
scroll to position [283, 0]
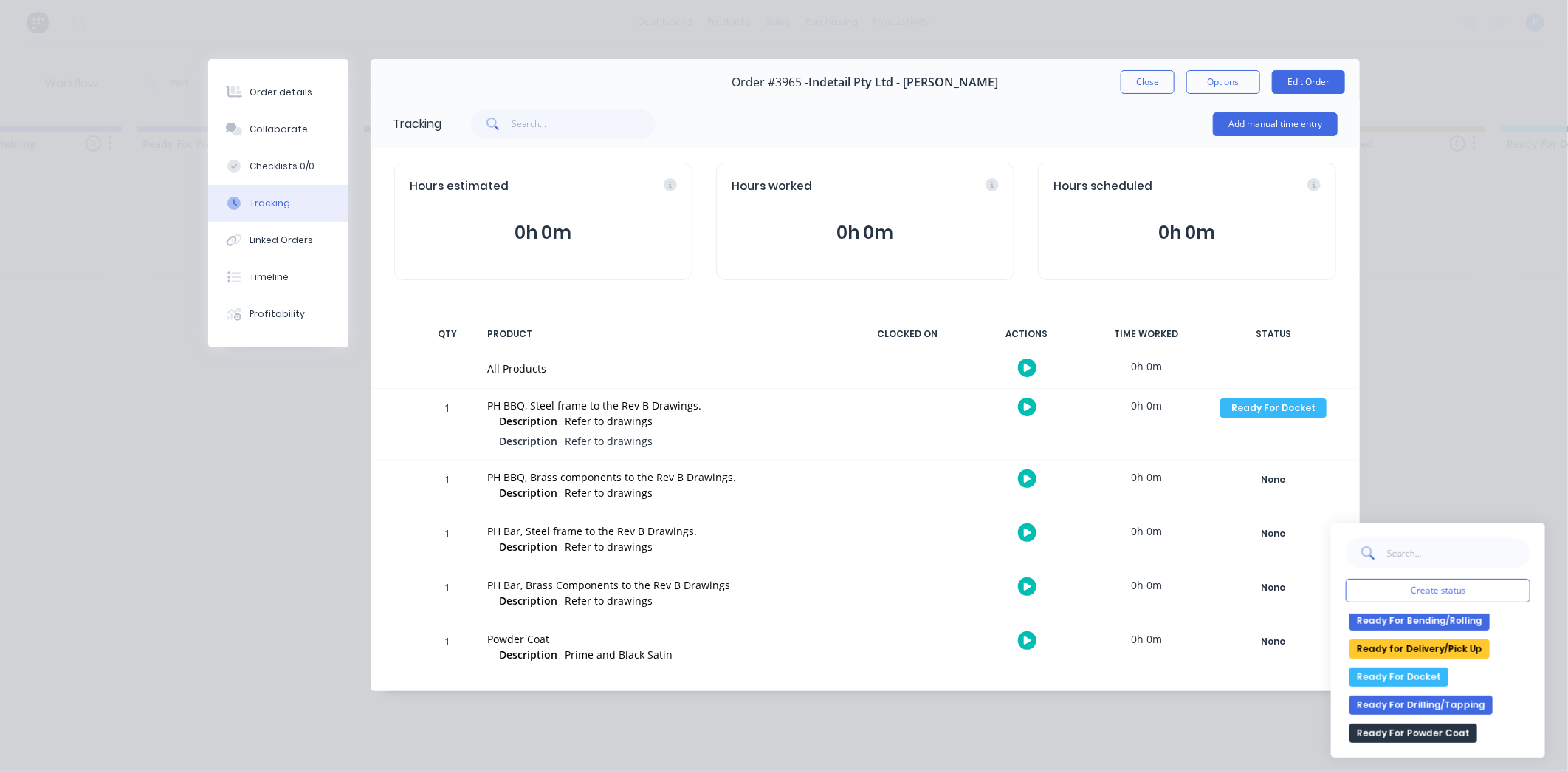
click at [1386, 674] on button "Ready For Docket" at bounding box center [1399, 676] width 99 height 19
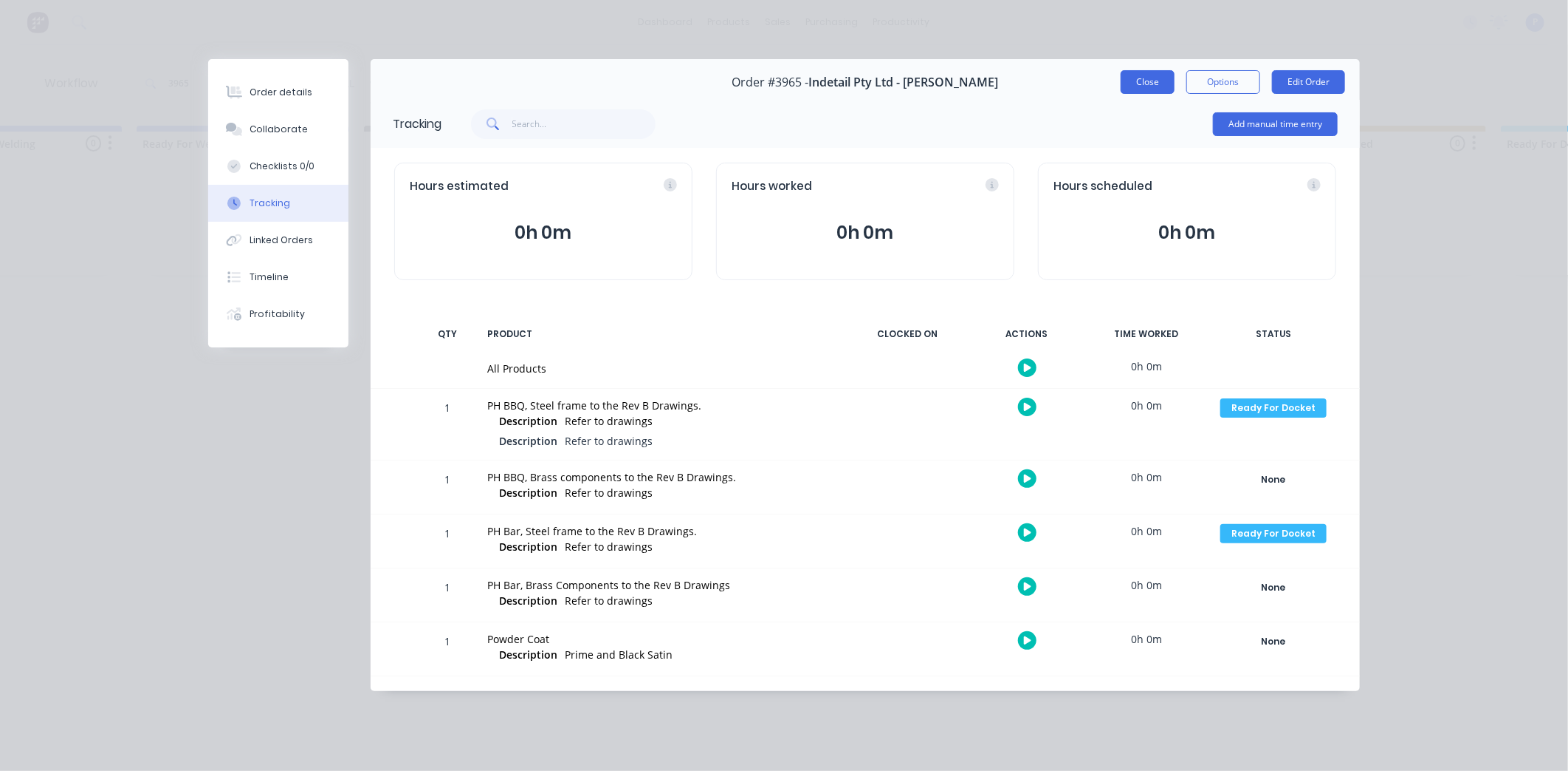
click at [1140, 71] on button "Close" at bounding box center [1148, 81] width 54 height 23
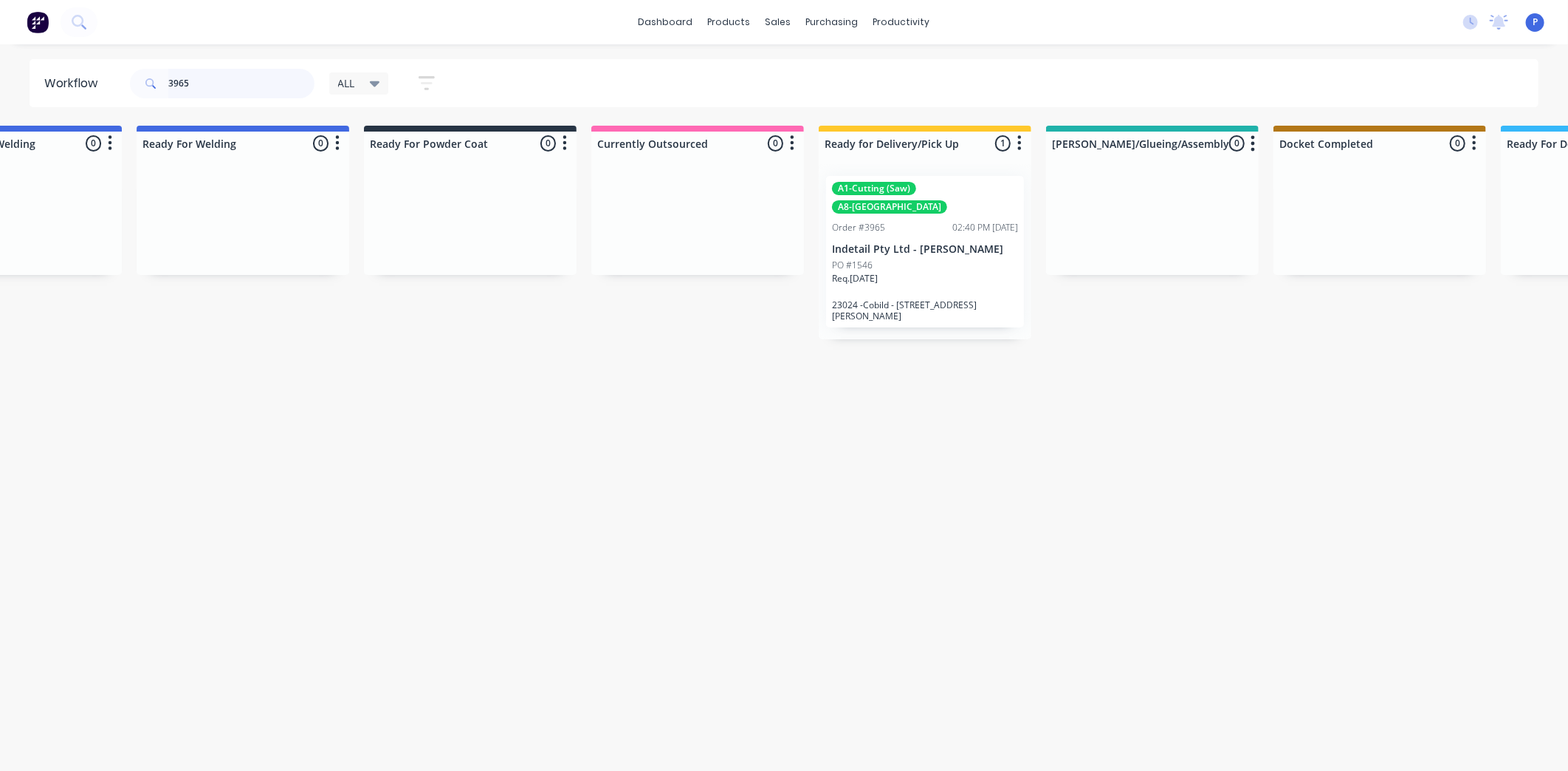
drag, startPoint x: 209, startPoint y: 92, endPoint x: 0, endPoint y: 175, distance: 224.9
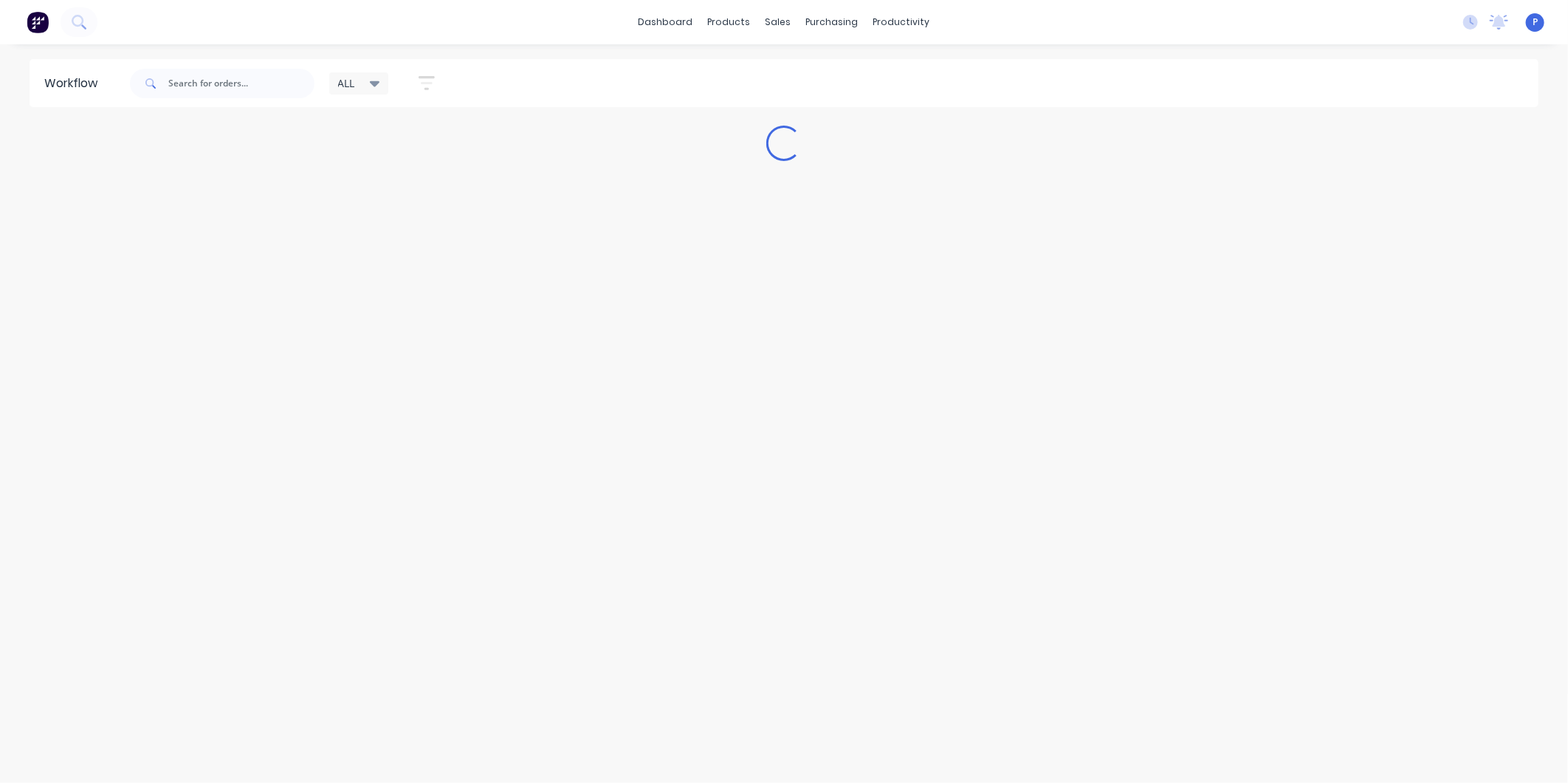
click at [921, 87] on div "ALL Save new view None edit ALL (Default) edit ALLx edit Dispatch edit [PERSON_…" at bounding box center [833, 84] width 1412 height 45
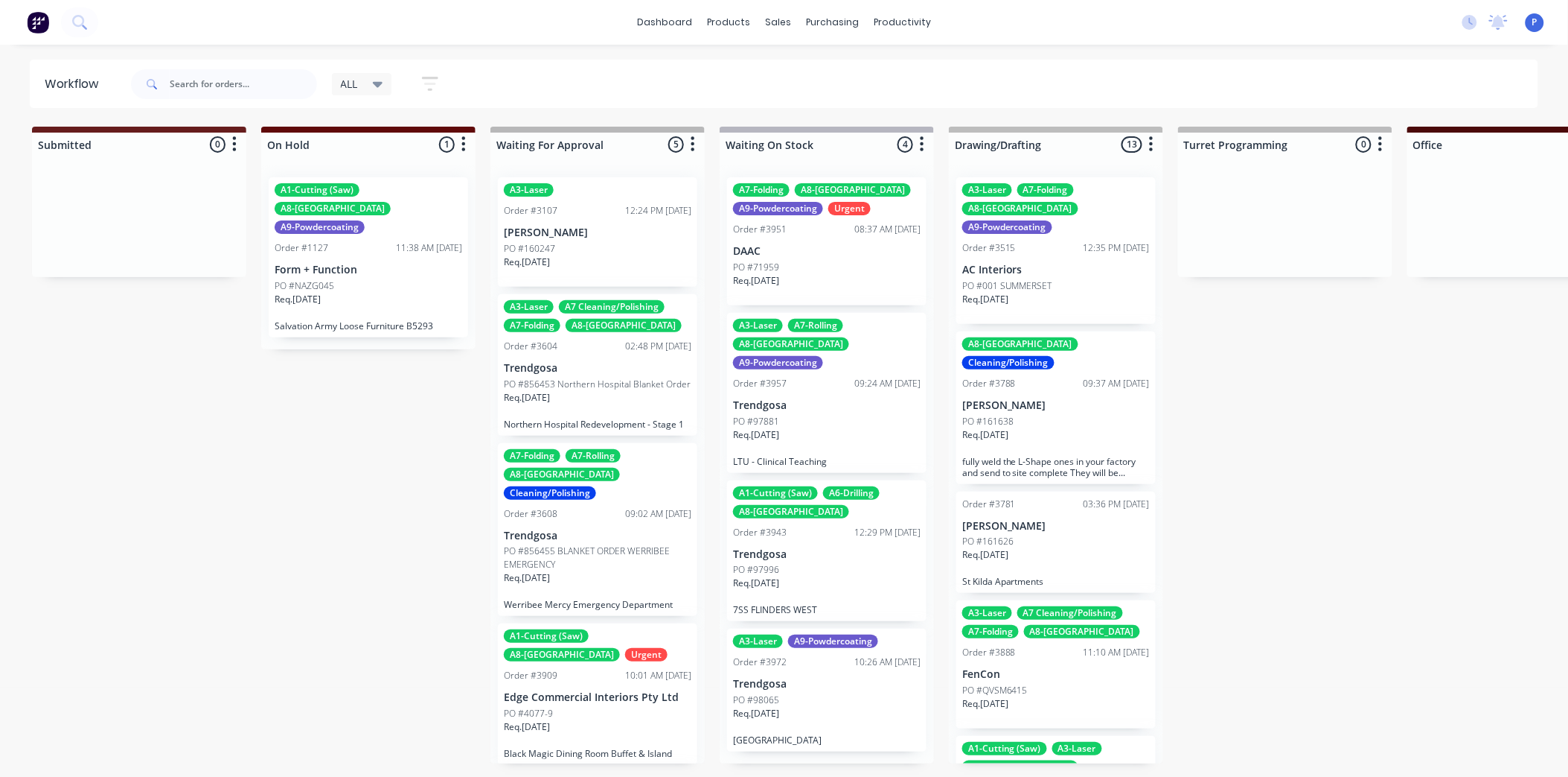
drag, startPoint x: 265, startPoint y: 63, endPoint x: 241, endPoint y: 75, distance: 26.8
click at [255, 67] on div at bounding box center [223, 85] width 187 height 45
click at [241, 75] on input "text" at bounding box center [243, 84] width 148 height 30
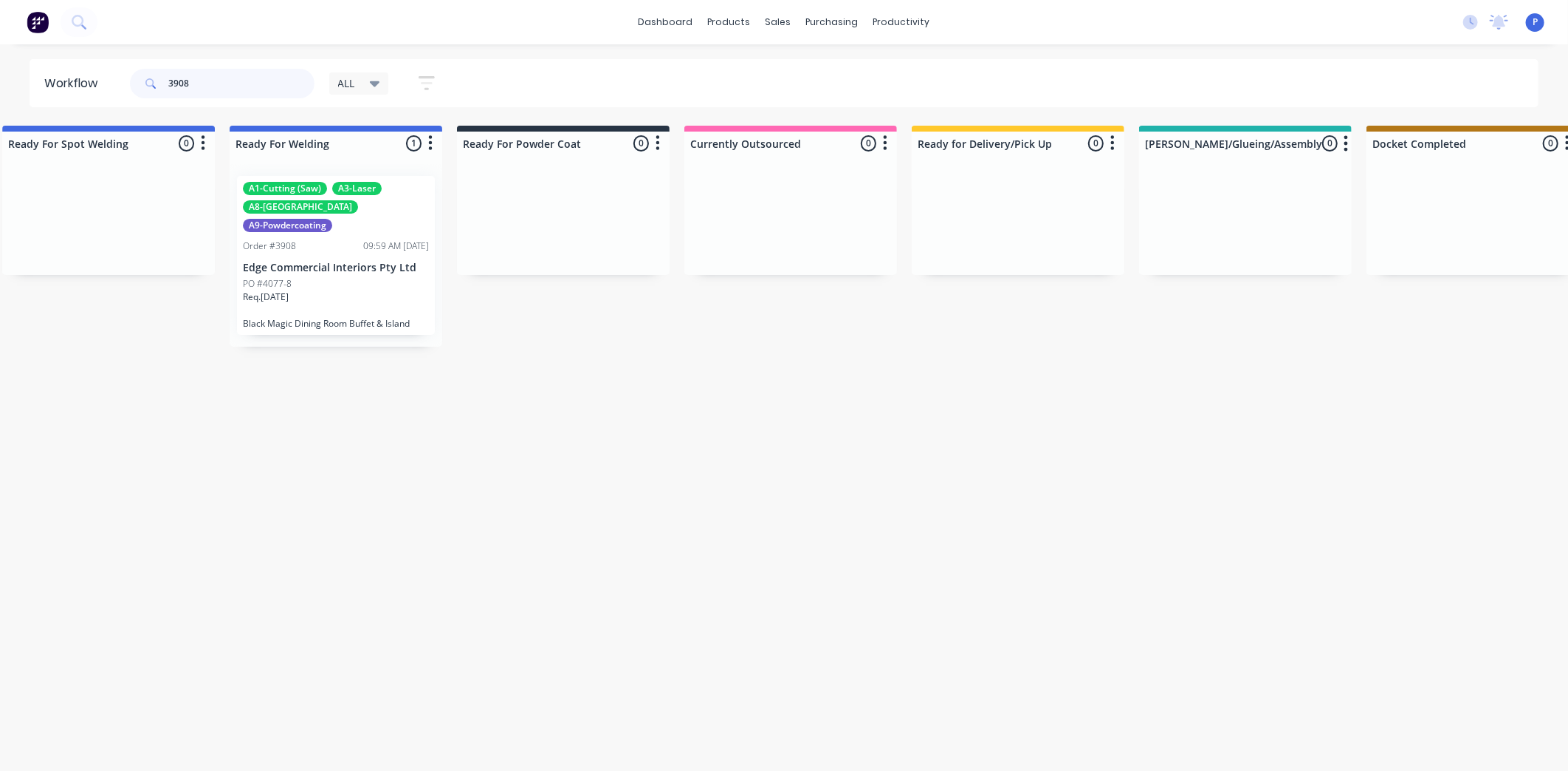
scroll to position [0, 3219]
click at [350, 261] on p "Edge Commercial Interiors Pty Ltd" at bounding box center [330, 267] width 186 height 13
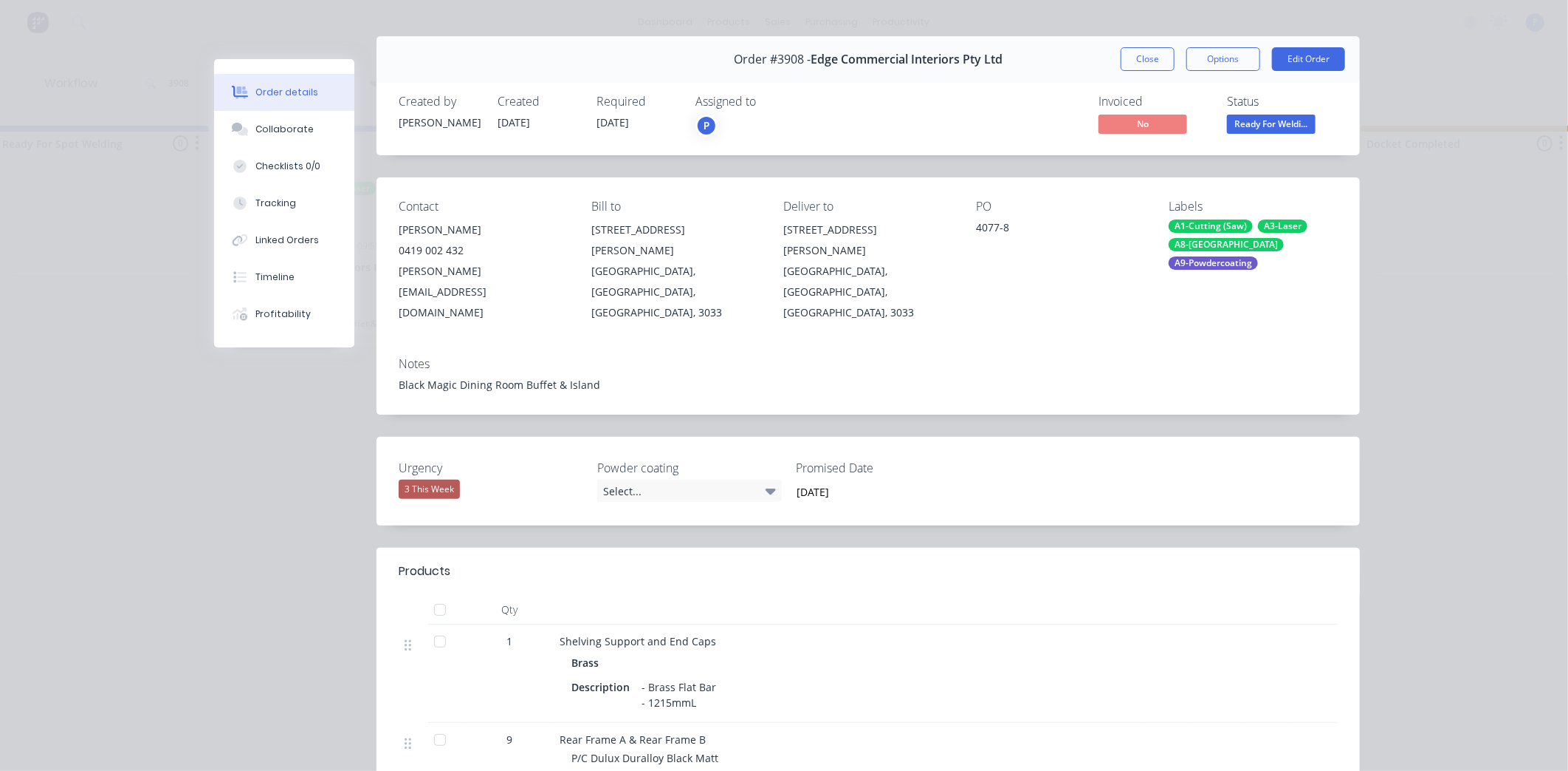
scroll to position [33, 0]
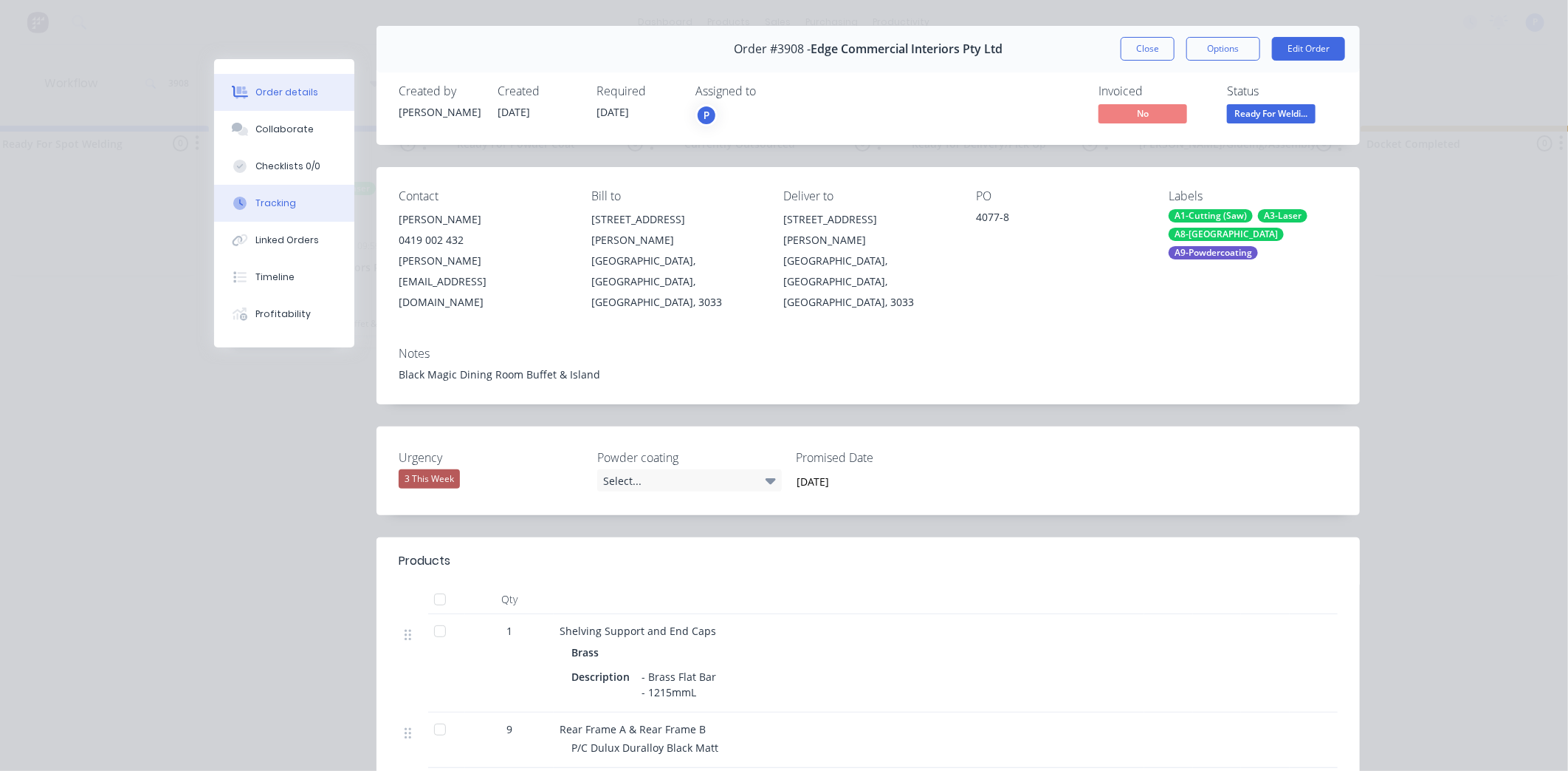
click at [286, 192] on button "Tracking" at bounding box center [284, 203] width 140 height 37
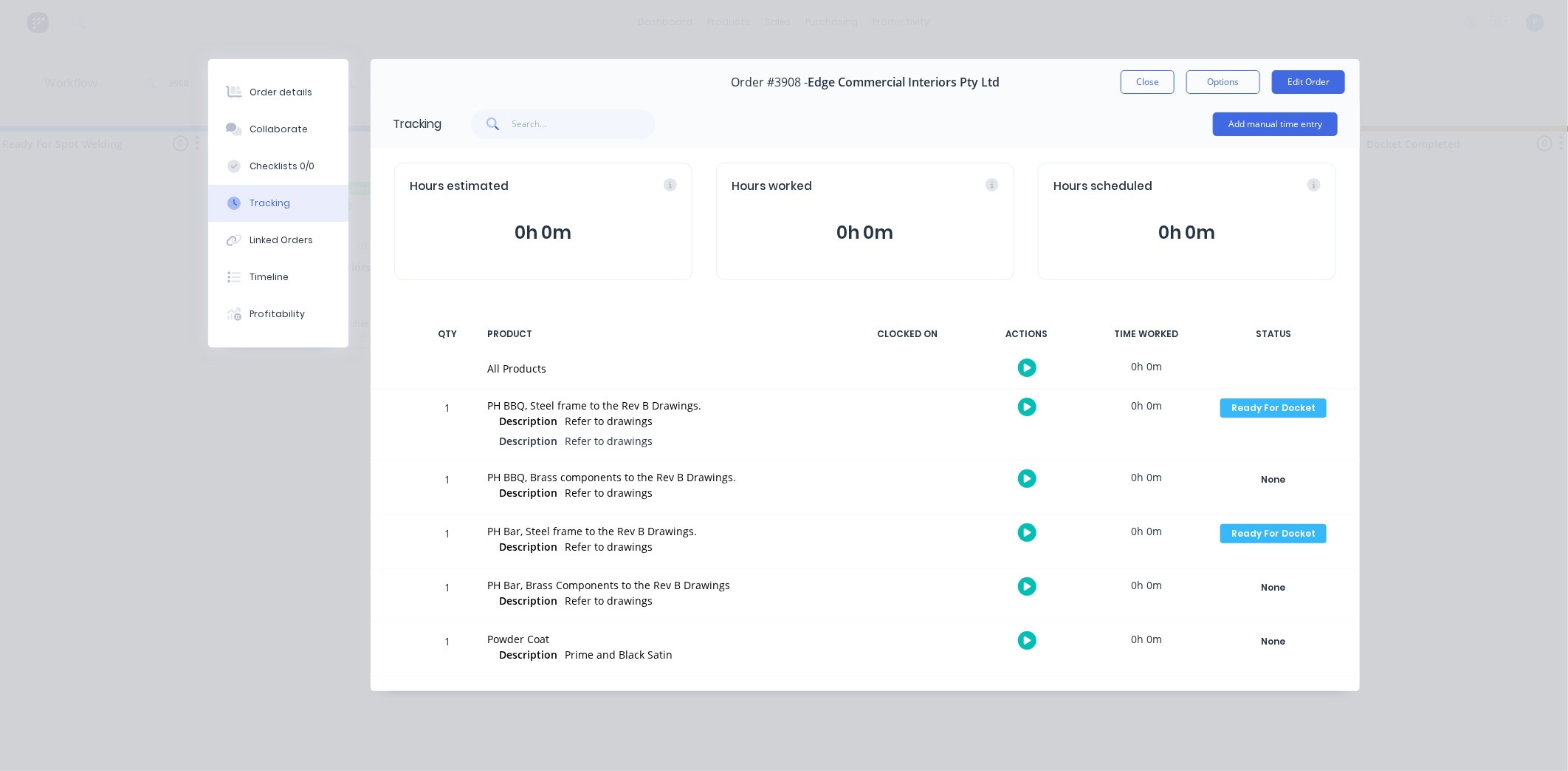
scroll to position [0, 0]
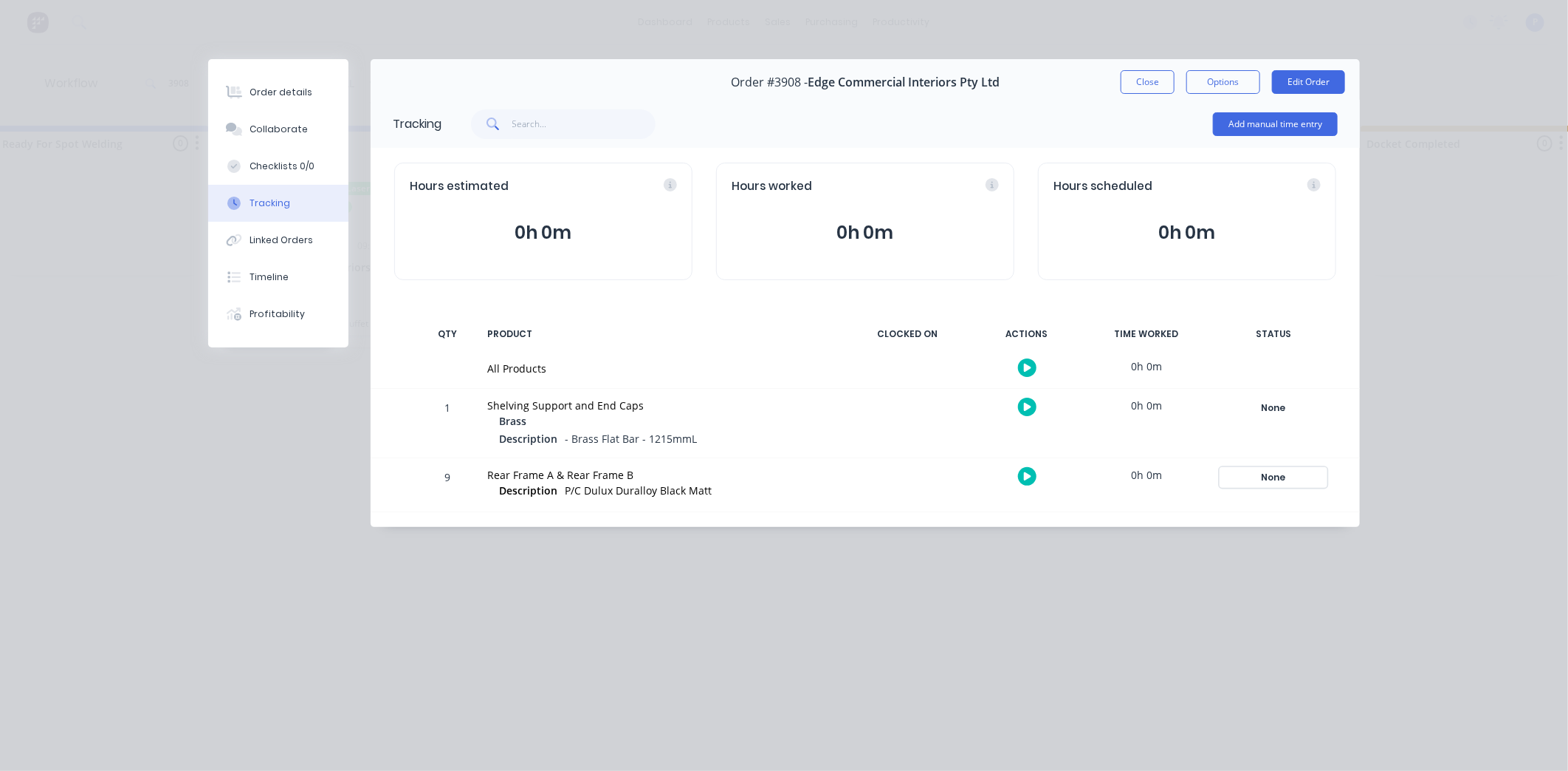
click at [1266, 475] on div "None" at bounding box center [1273, 477] width 106 height 19
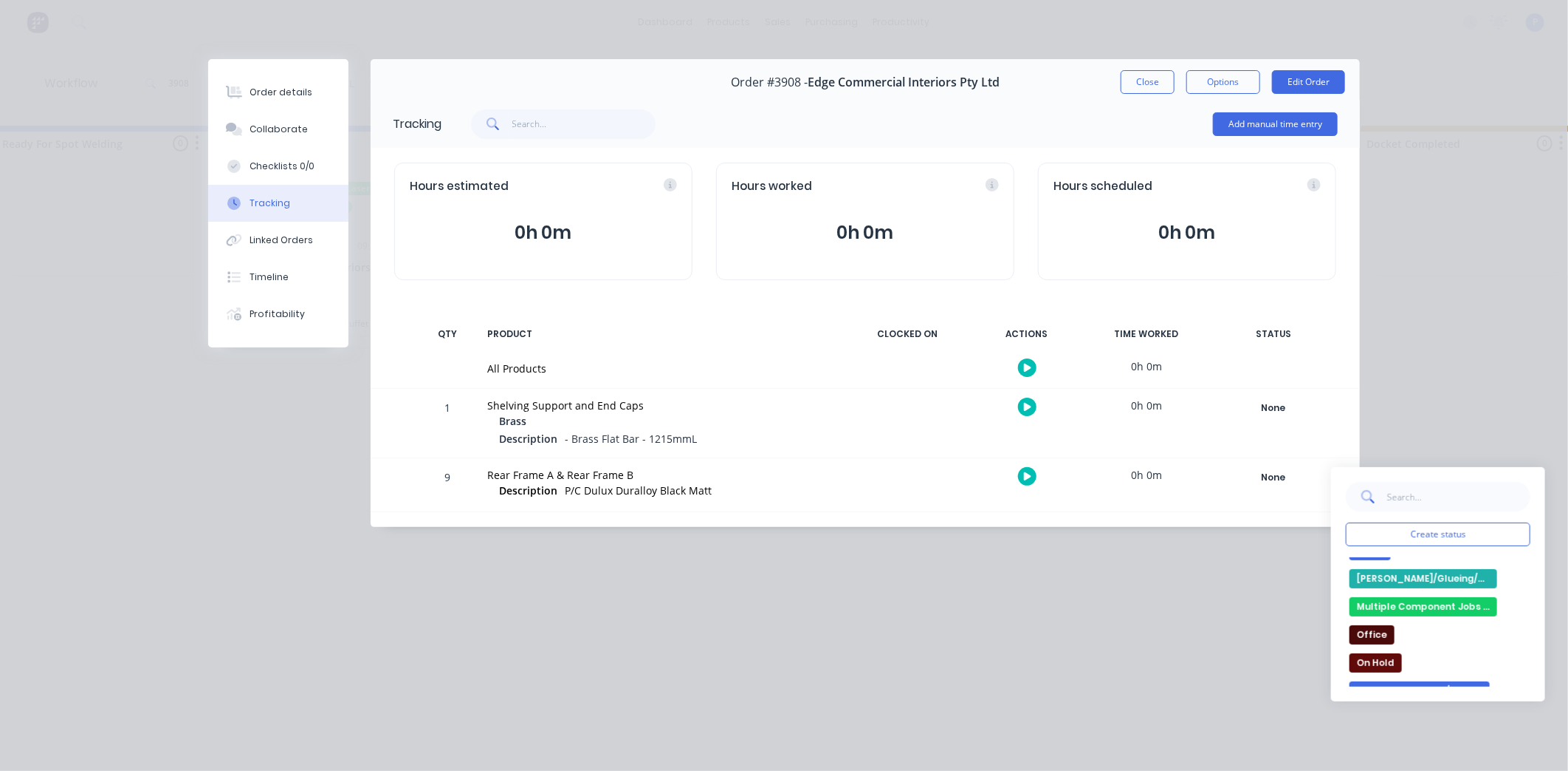
scroll to position [277, 0]
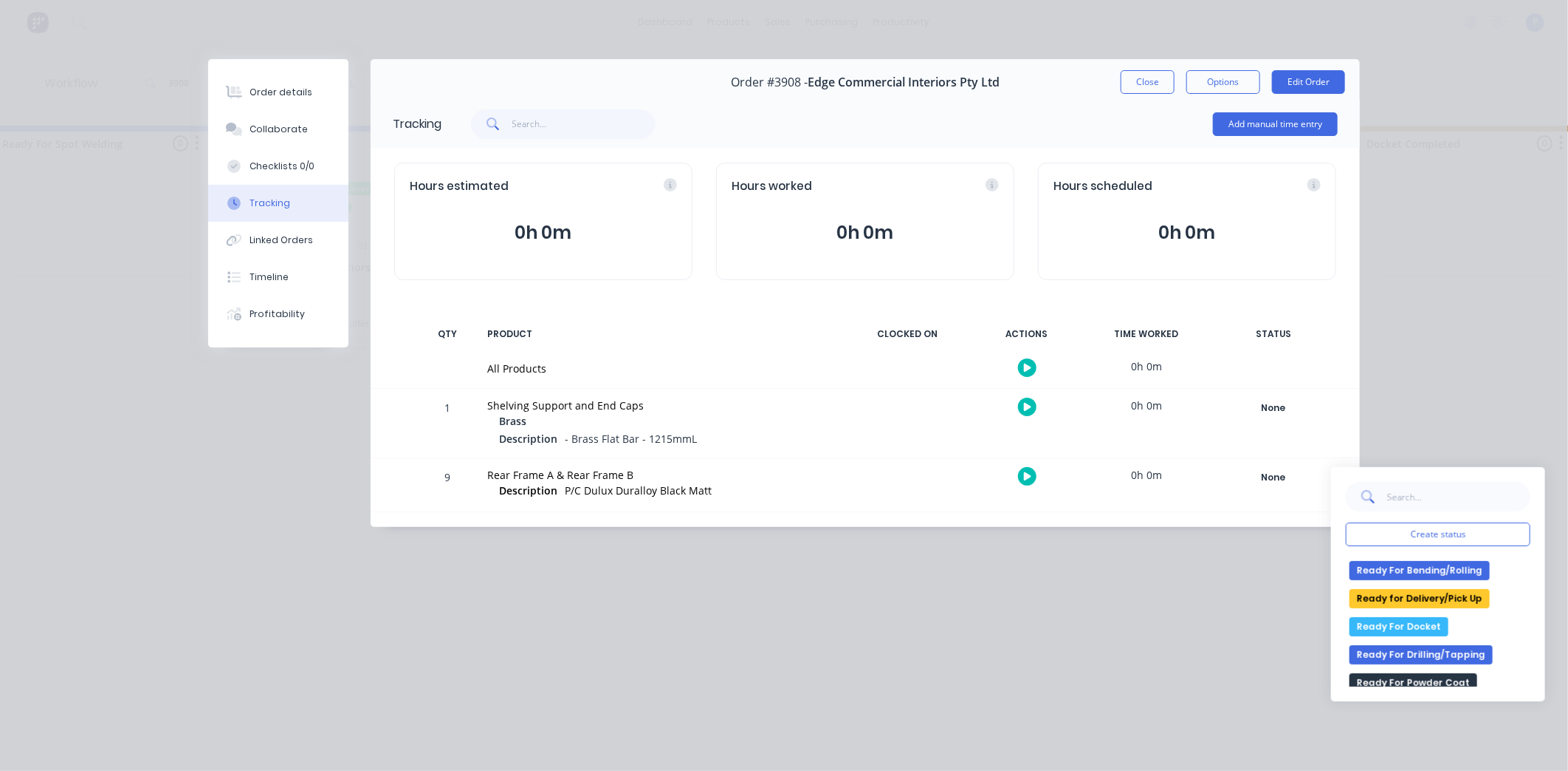
click at [1415, 636] on div "None edit Complete Currently Outsourced Docket Completed Drawing/Drafting Laser…" at bounding box center [1438, 622] width 185 height 130
click at [1412, 632] on button "Ready For Docket" at bounding box center [1399, 626] width 99 height 19
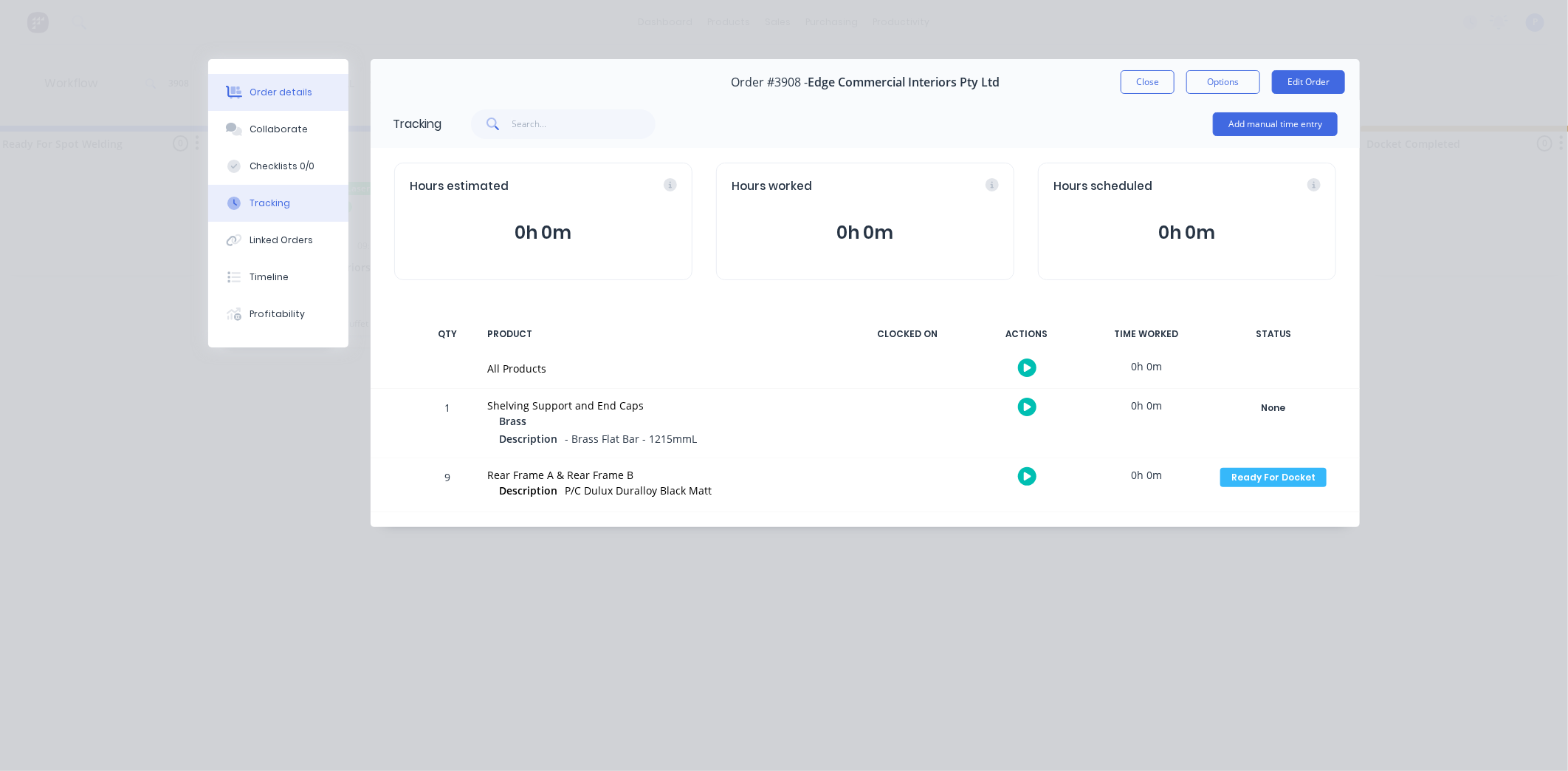
click at [292, 93] on div "Order details" at bounding box center [281, 92] width 63 height 13
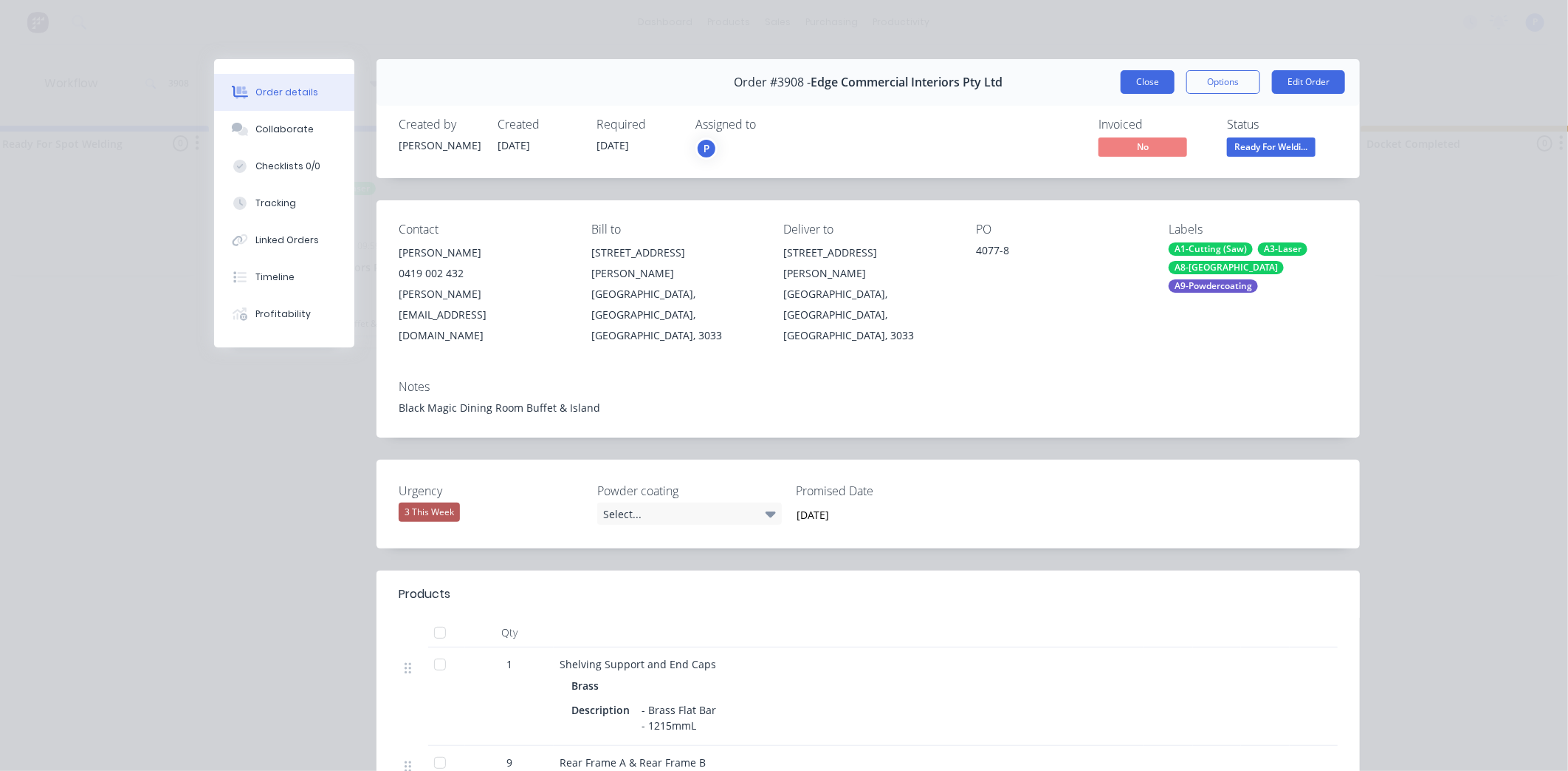
click at [1132, 83] on button "Close" at bounding box center [1148, 81] width 54 height 23
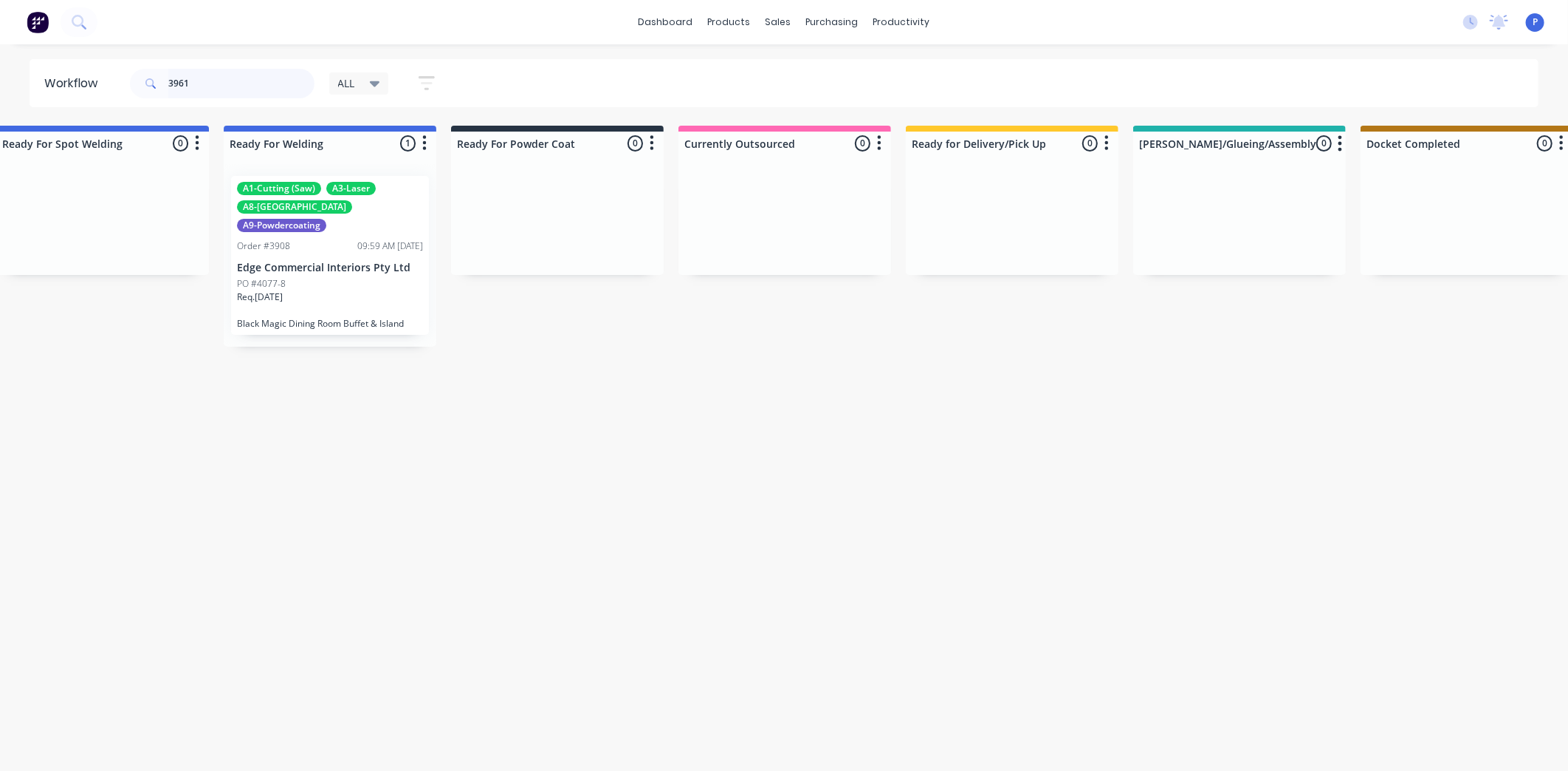
scroll to position [0, 0]
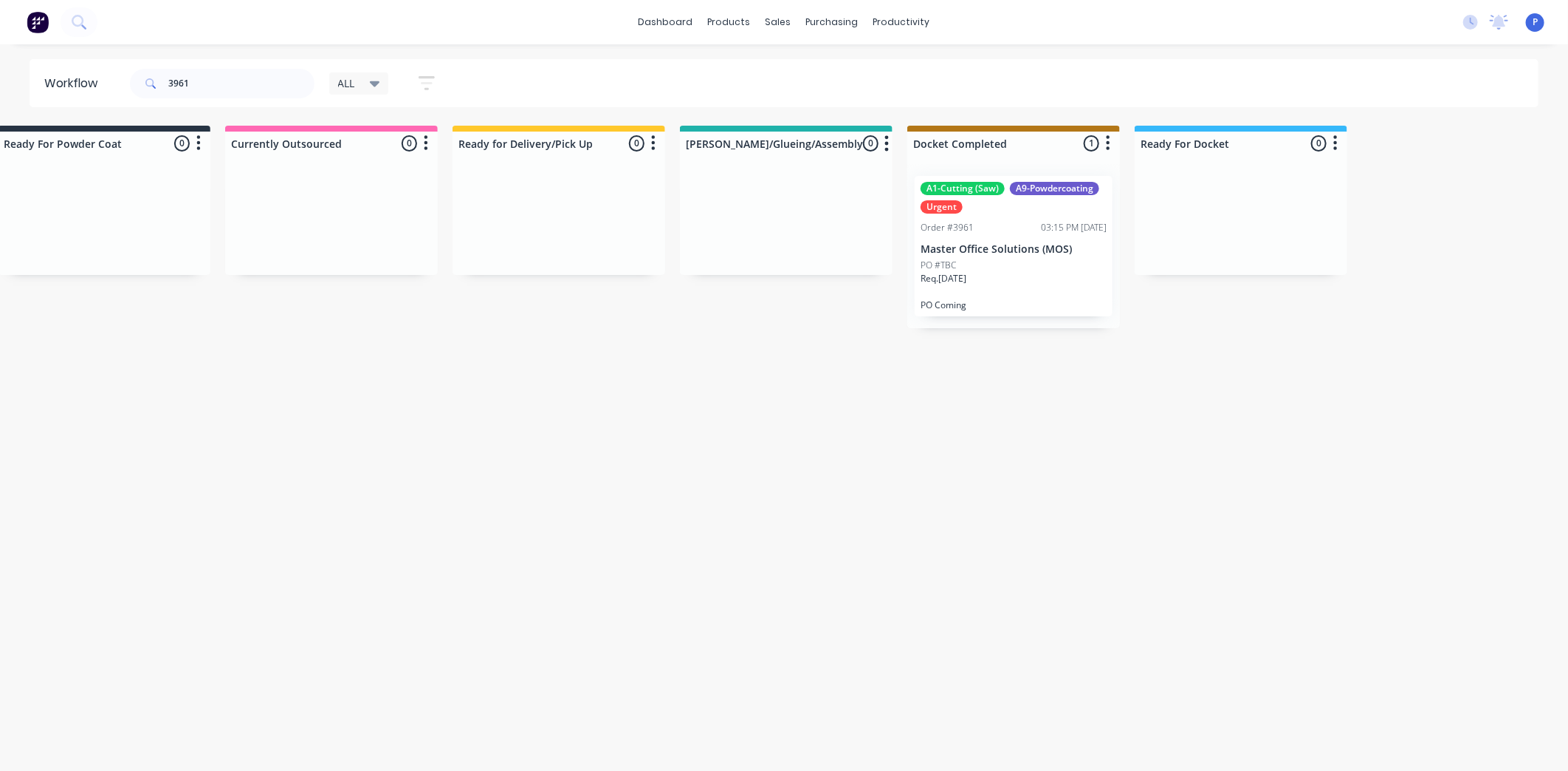
drag, startPoint x: 559, startPoint y: 419, endPoint x: 672, endPoint y: 424, distance: 113.1
click at [995, 243] on p "Master Office Solutions (MOS)" at bounding box center [1008, 250] width 186 height 13
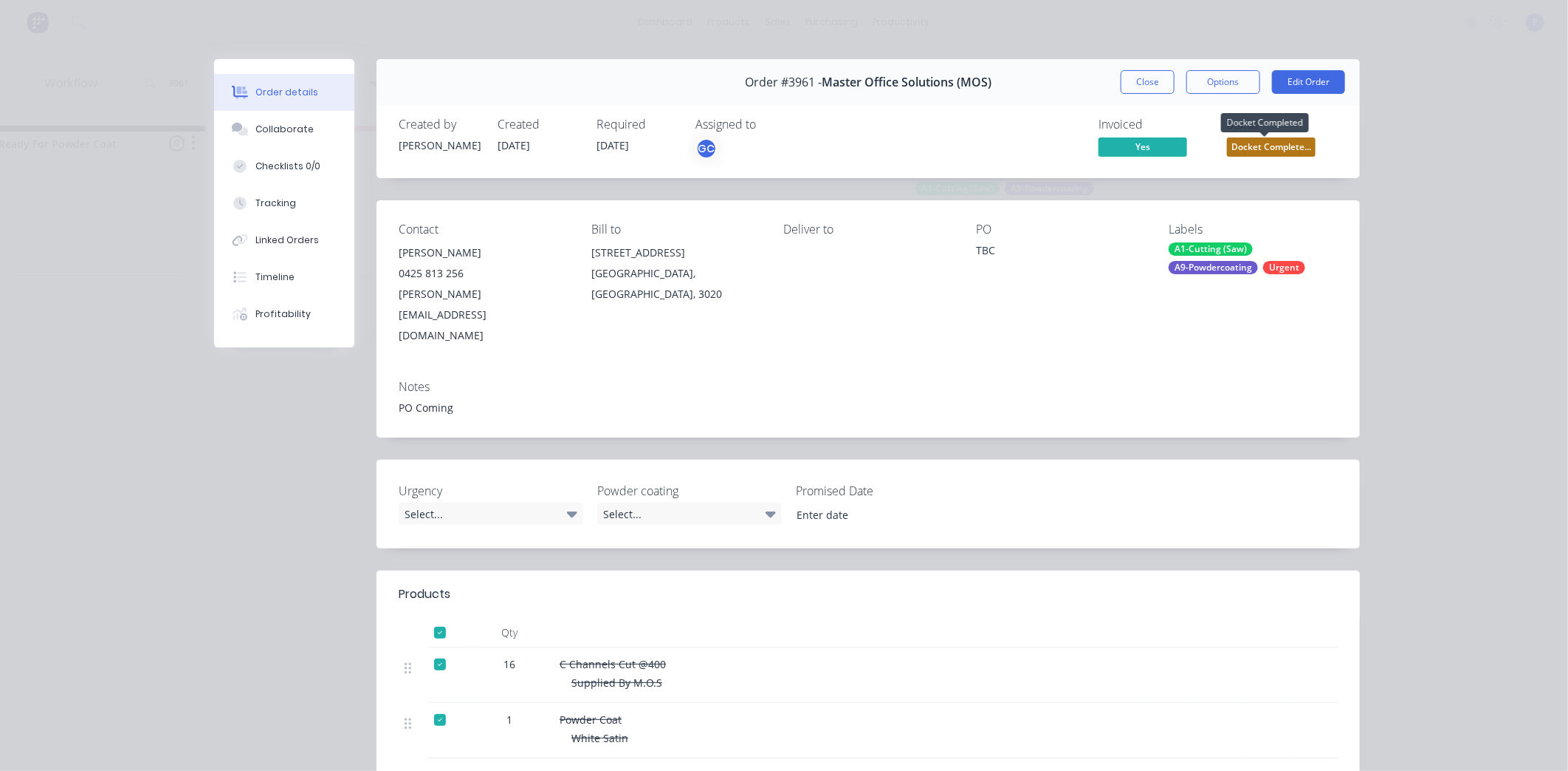
click at [1235, 143] on span "Docket Complete..." at bounding box center [1271, 147] width 89 height 19
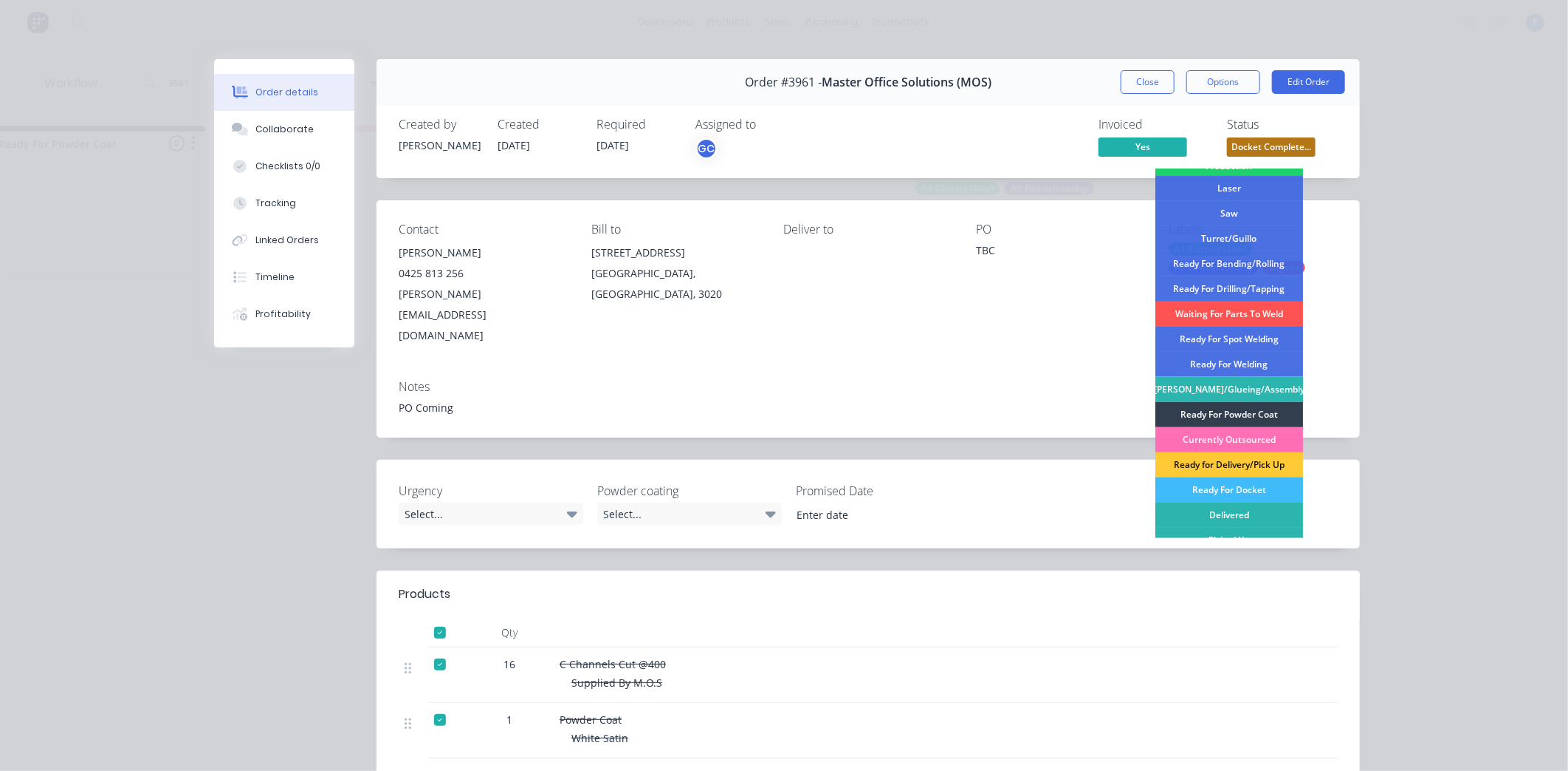
scroll to position [216, 0]
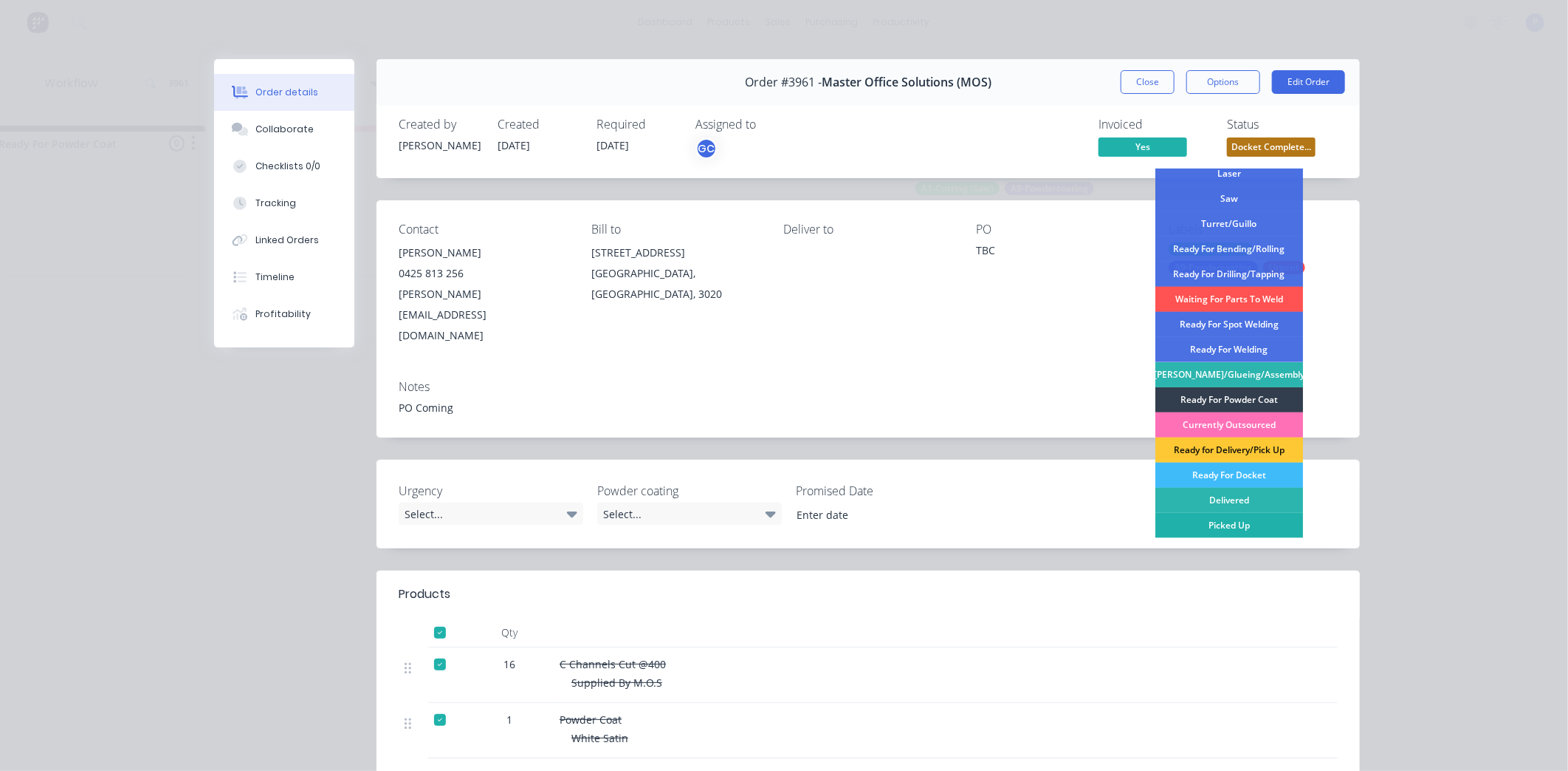
drag, startPoint x: 1237, startPoint y: 528, endPoint x: 1236, endPoint y: 517, distance: 11.0
click at [1237, 527] on div "Picked Up" at bounding box center [1229, 525] width 148 height 25
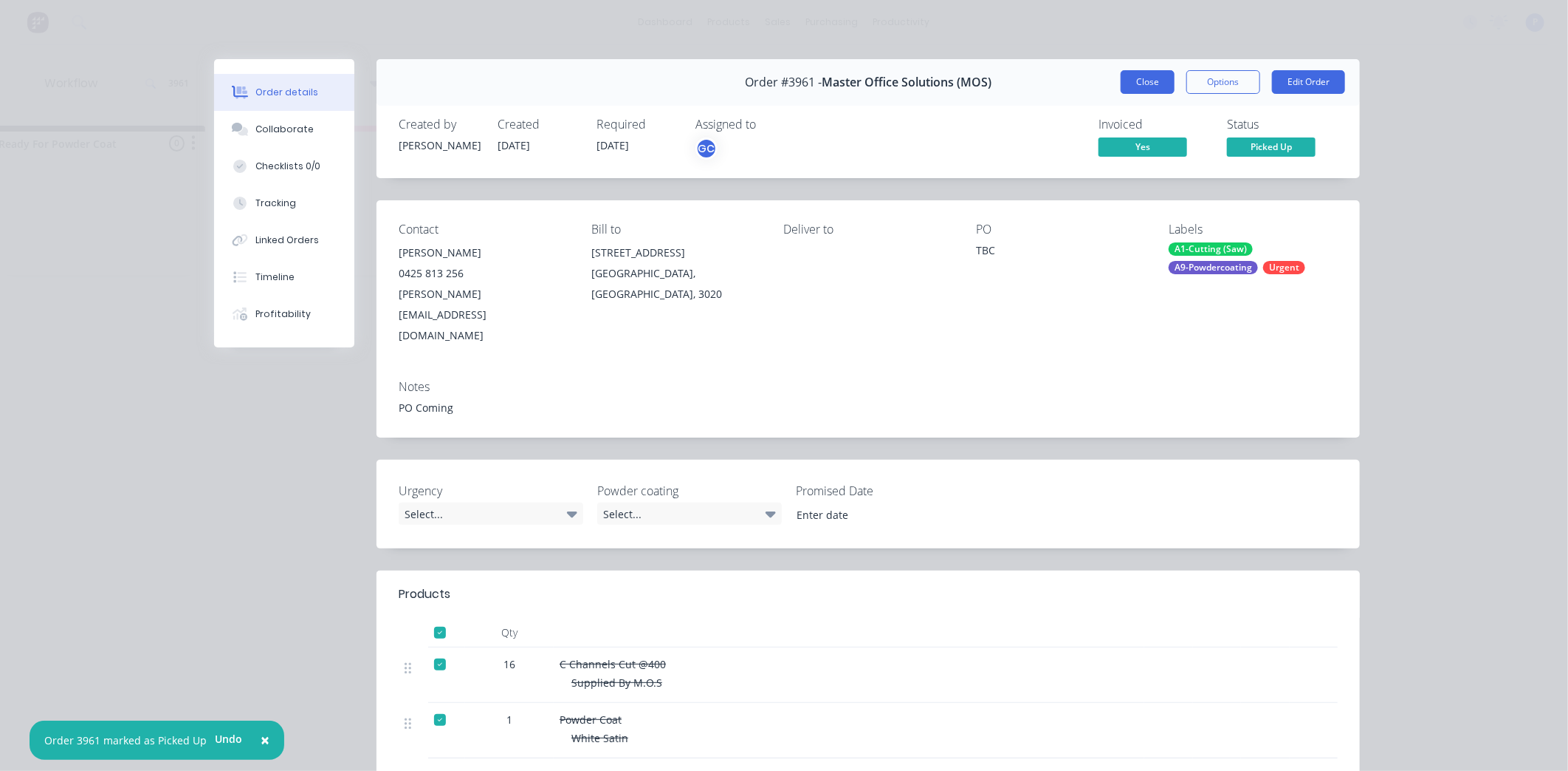
click at [1152, 87] on button "Close" at bounding box center [1148, 81] width 54 height 23
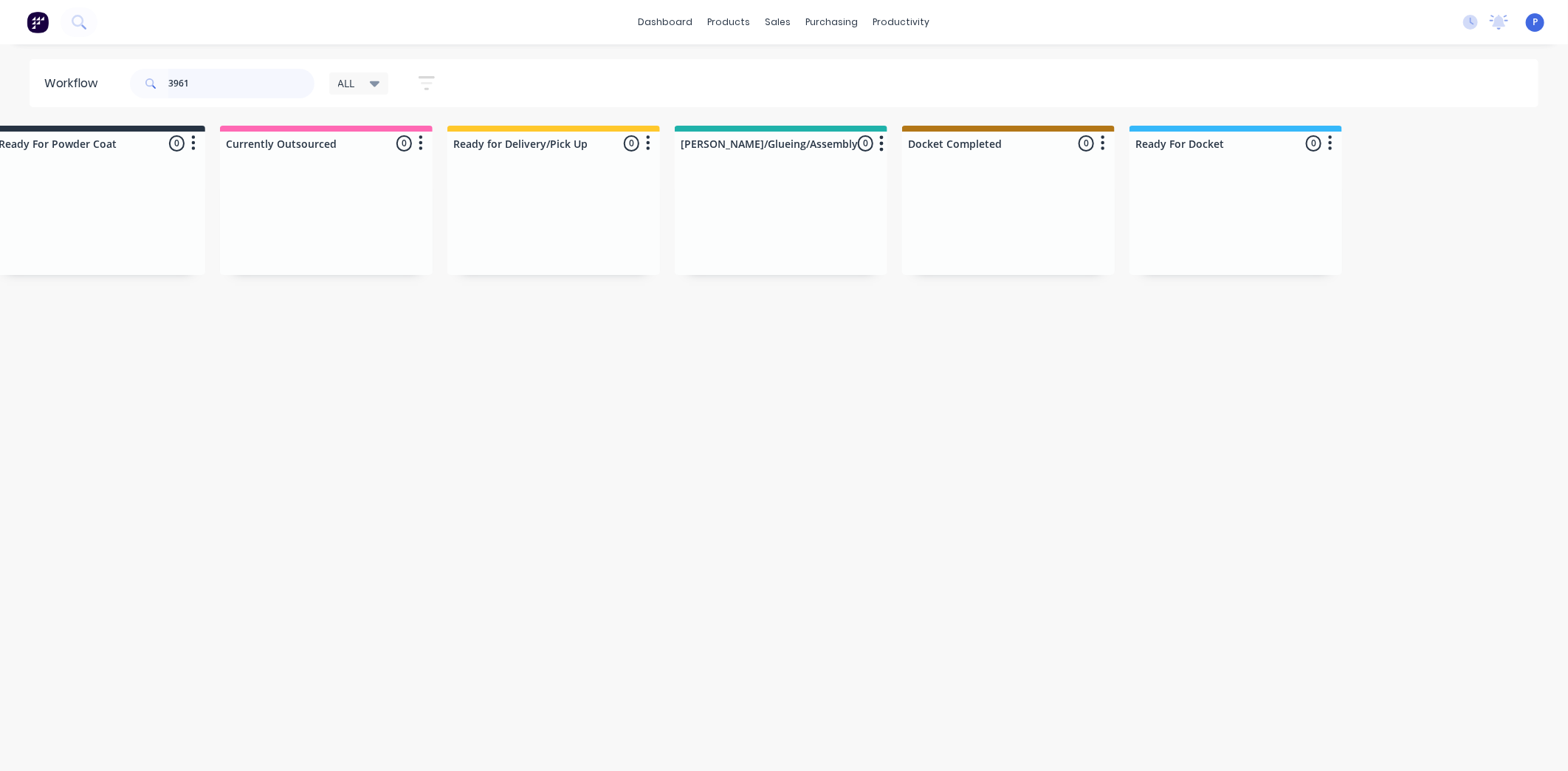
click at [195, 84] on input "3961" at bounding box center [241, 83] width 147 height 30
type input "3"
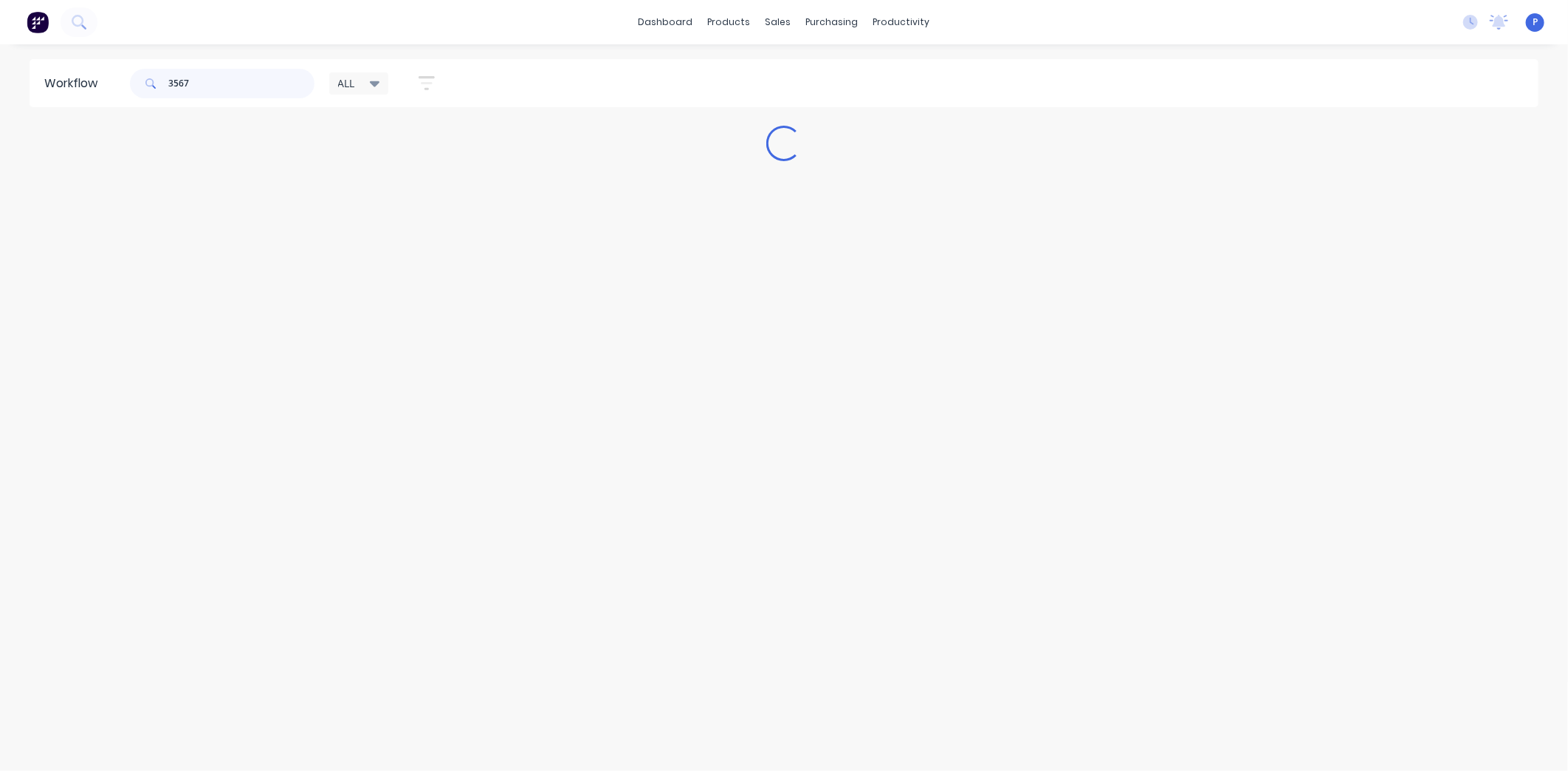
scroll to position [0, 0]
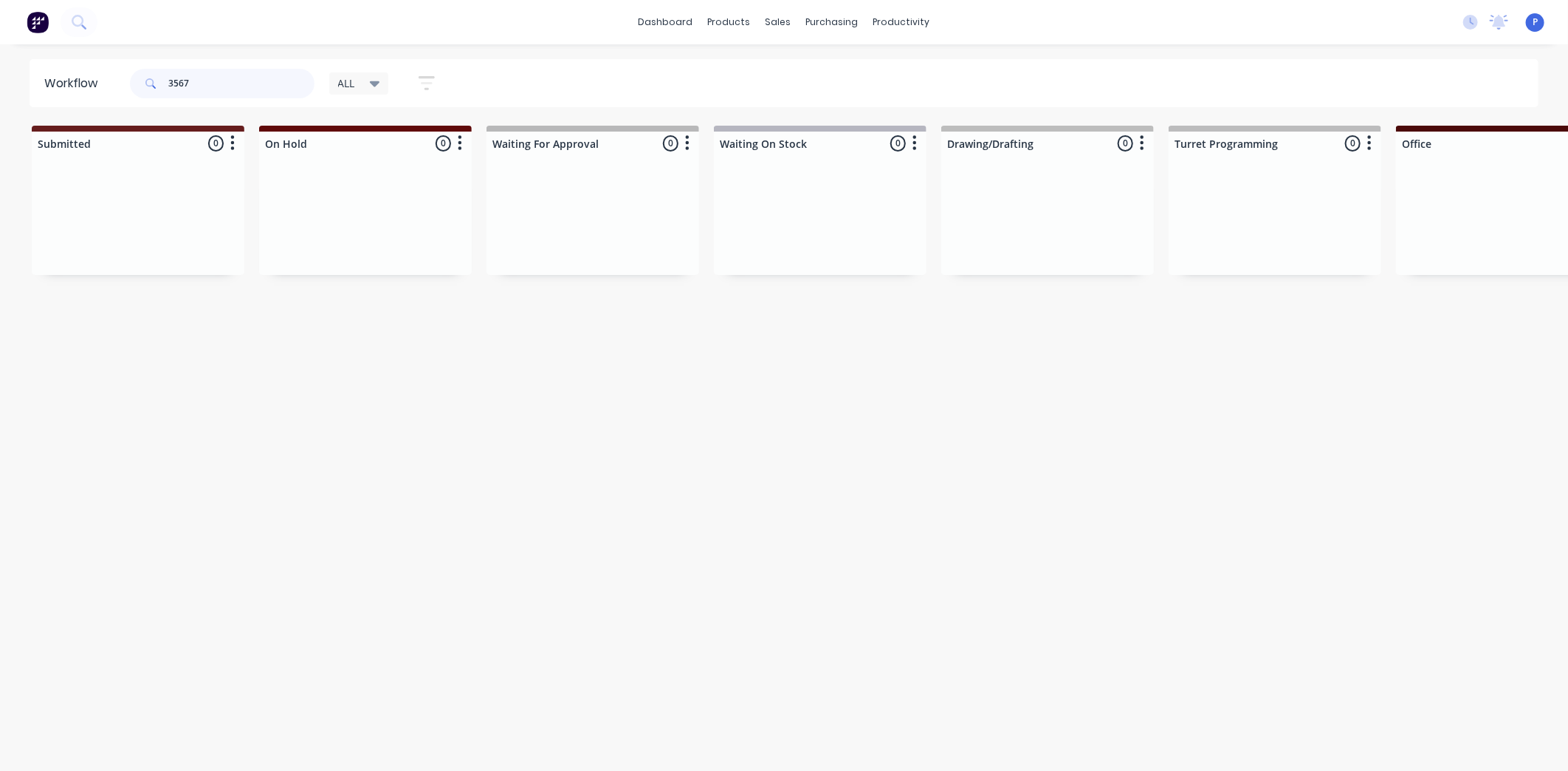
type input "3567"
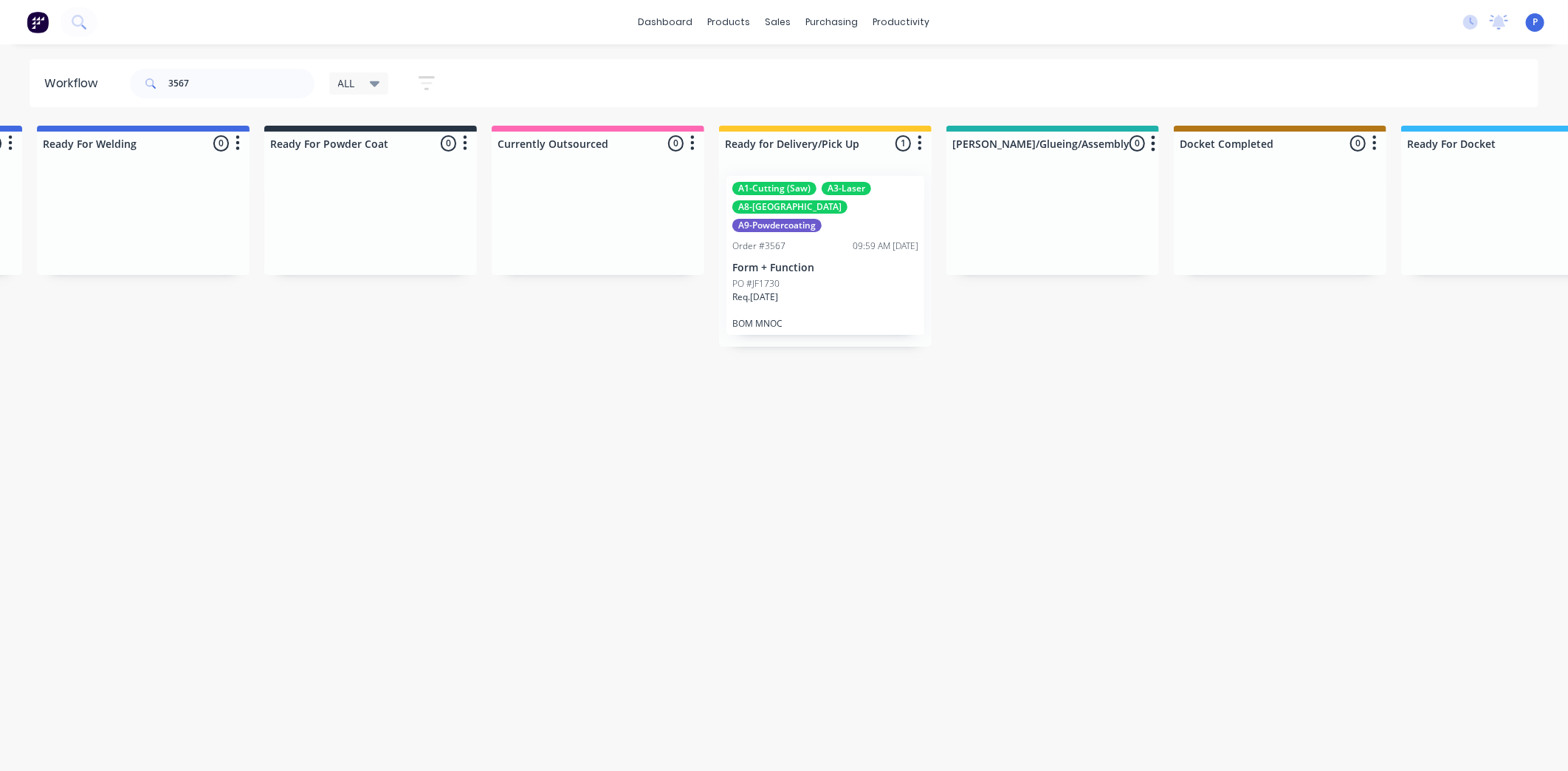
drag, startPoint x: 334, startPoint y: 368, endPoint x: 440, endPoint y: 389, distance: 108.1
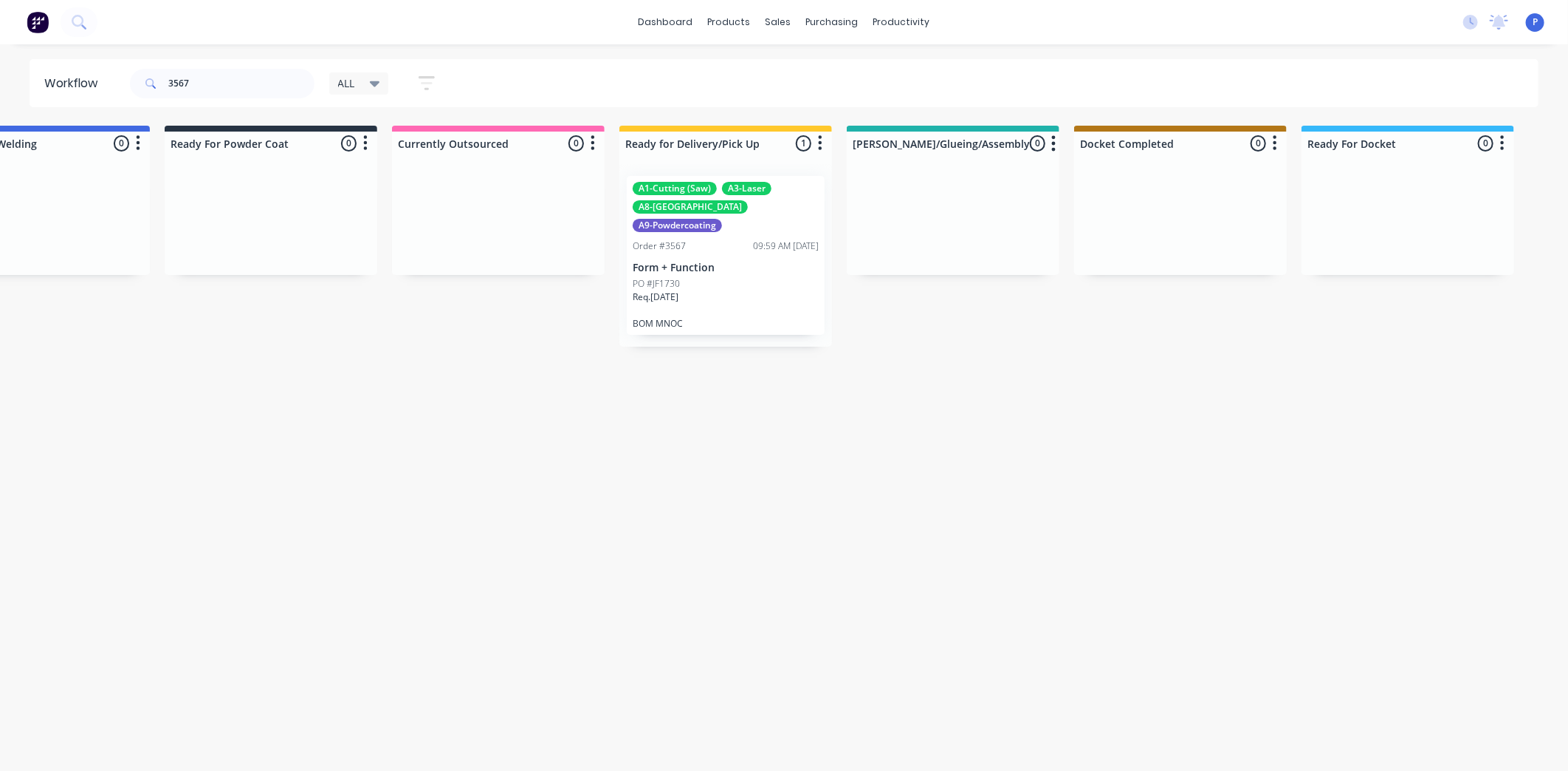
click at [711, 261] on p "Form + Function" at bounding box center [726, 267] width 186 height 13
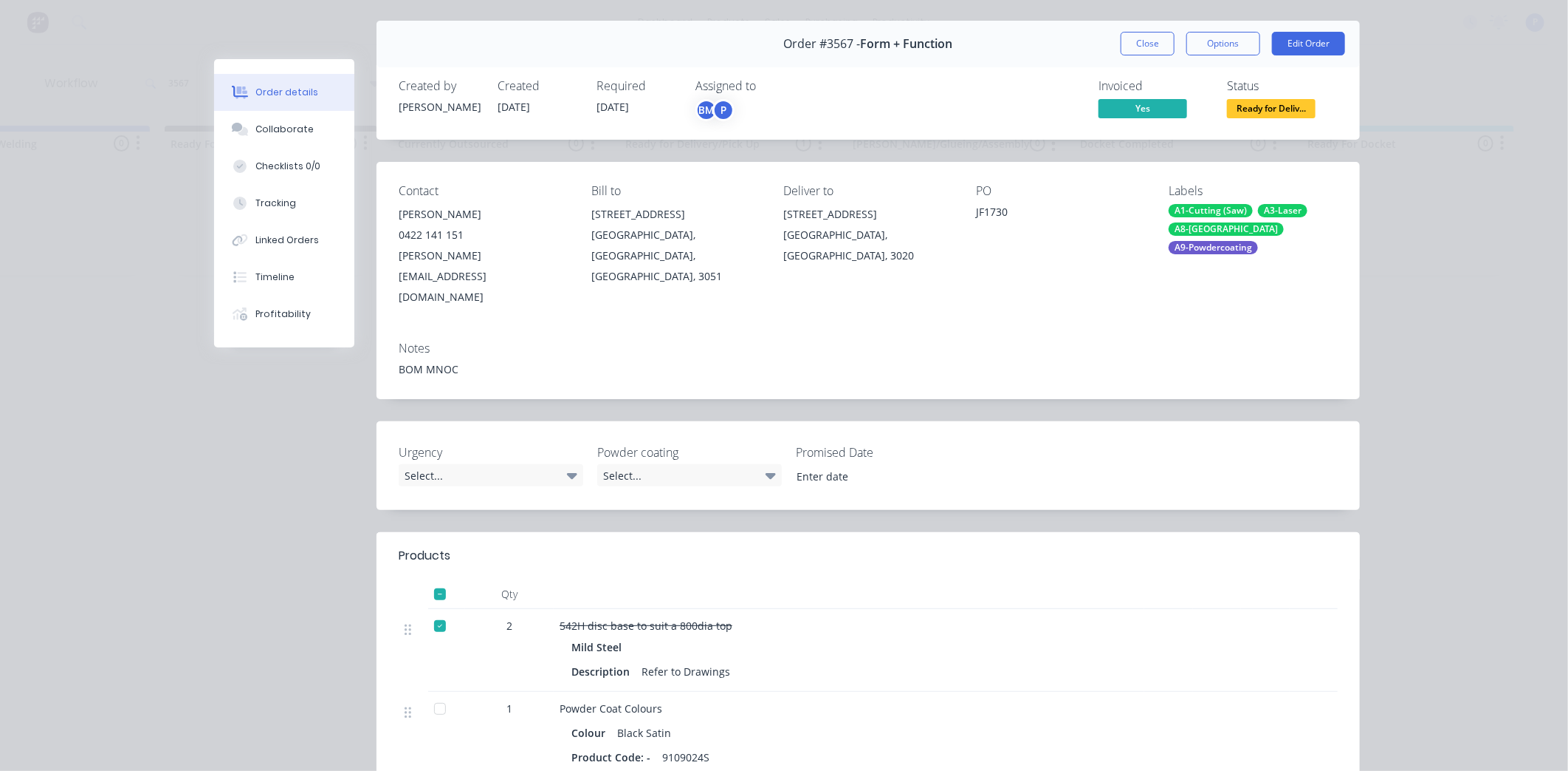
scroll to position [42, 0]
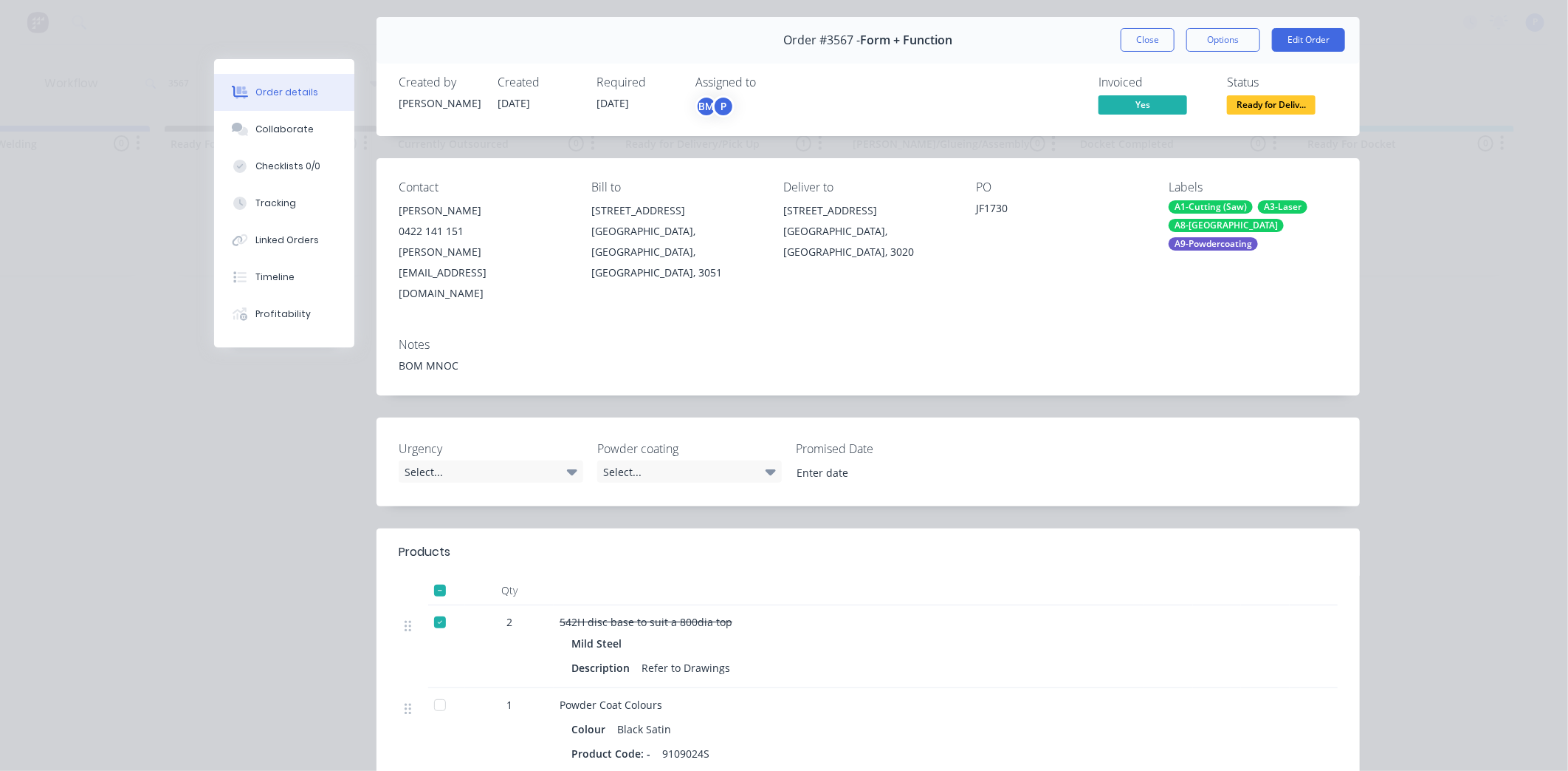
click at [431, 575] on div at bounding box center [440, 589] width 30 height 30
click at [1255, 102] on span "Ready for Deliv..." at bounding box center [1271, 105] width 89 height 19
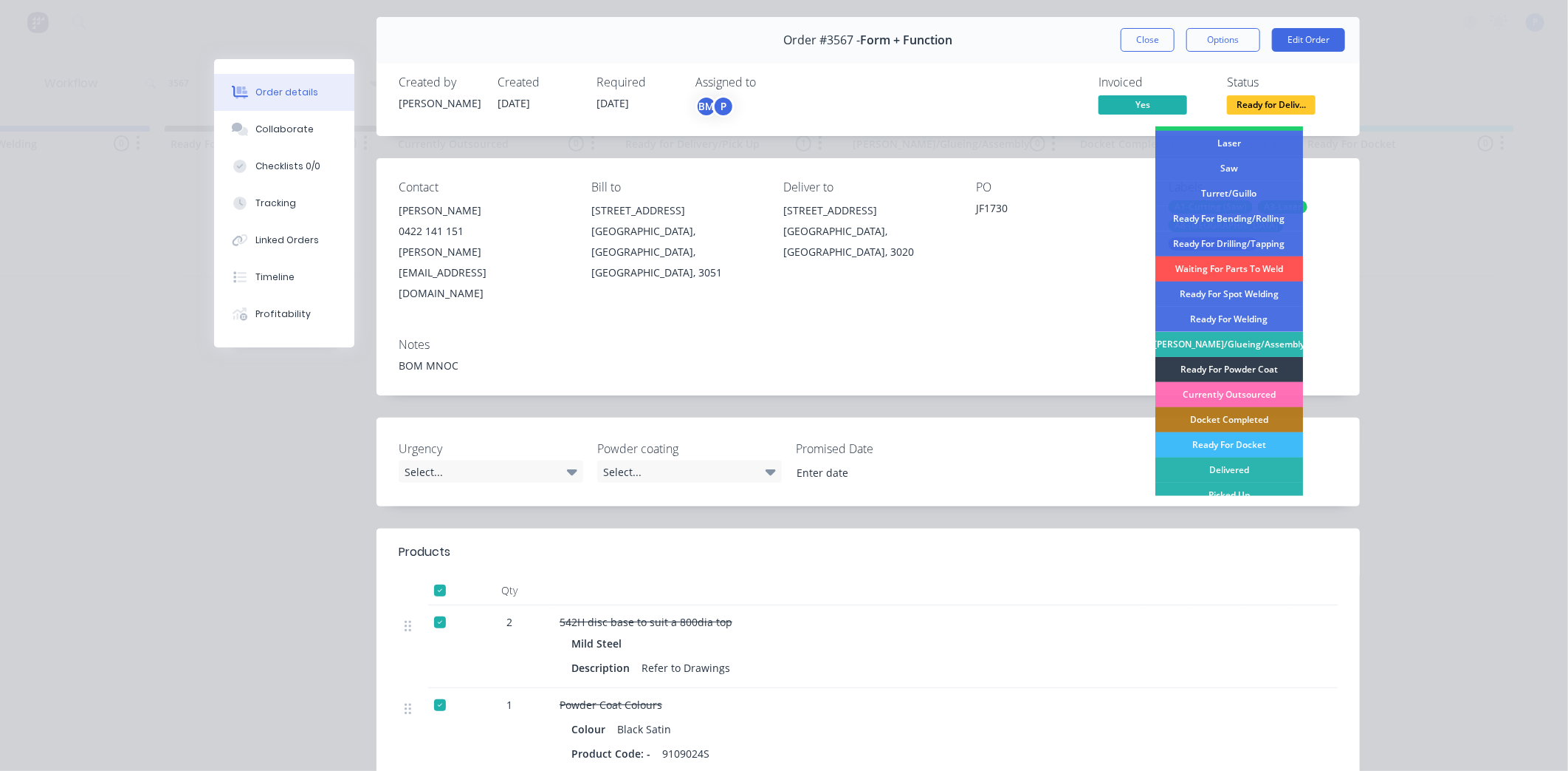
scroll to position [216, 0]
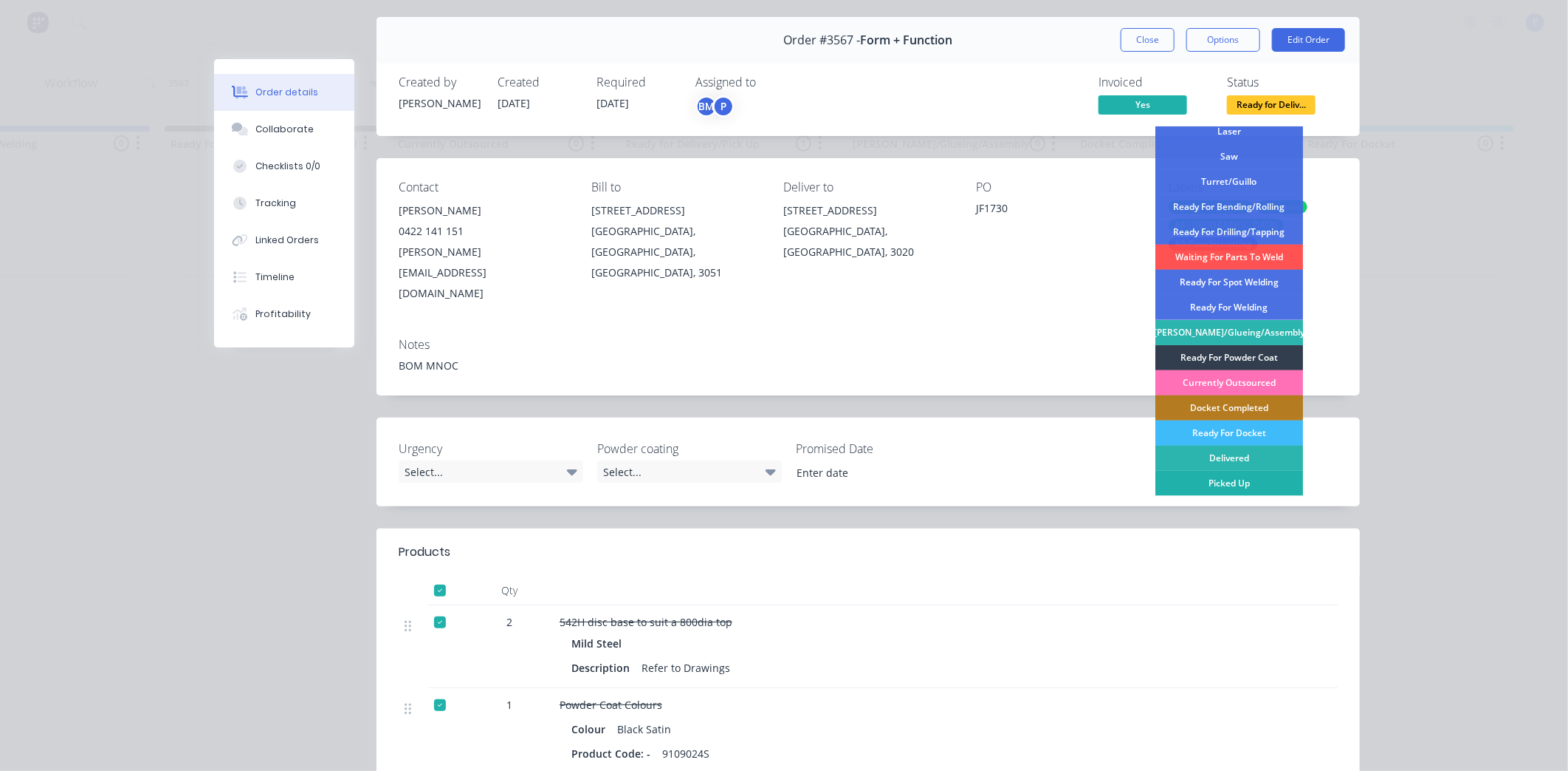
click at [1252, 487] on div "Picked Up" at bounding box center [1229, 483] width 148 height 25
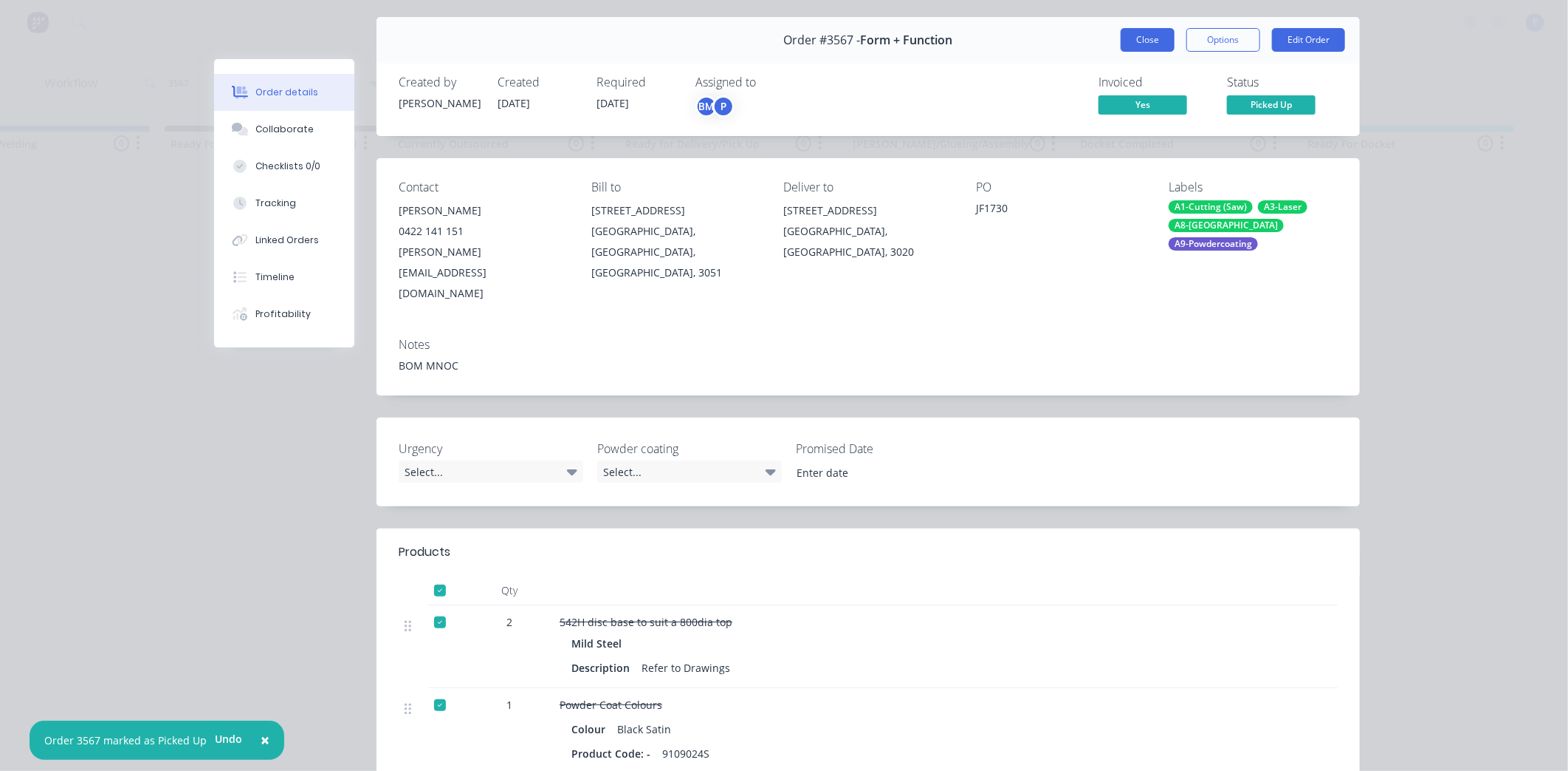
click at [1140, 34] on button "Close" at bounding box center [1148, 39] width 54 height 23
